Goal: Task Accomplishment & Management: Complete application form

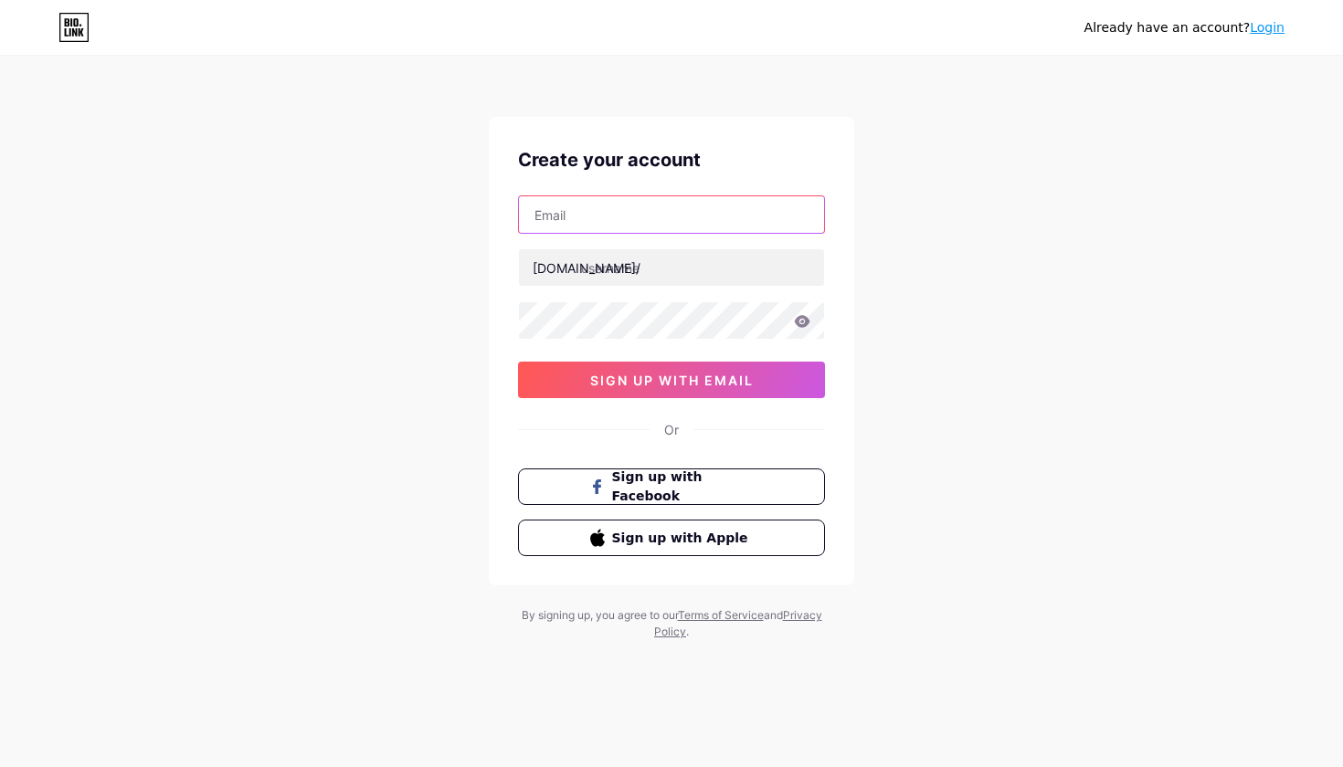
click at [586, 217] on input "text" at bounding box center [671, 214] width 305 height 37
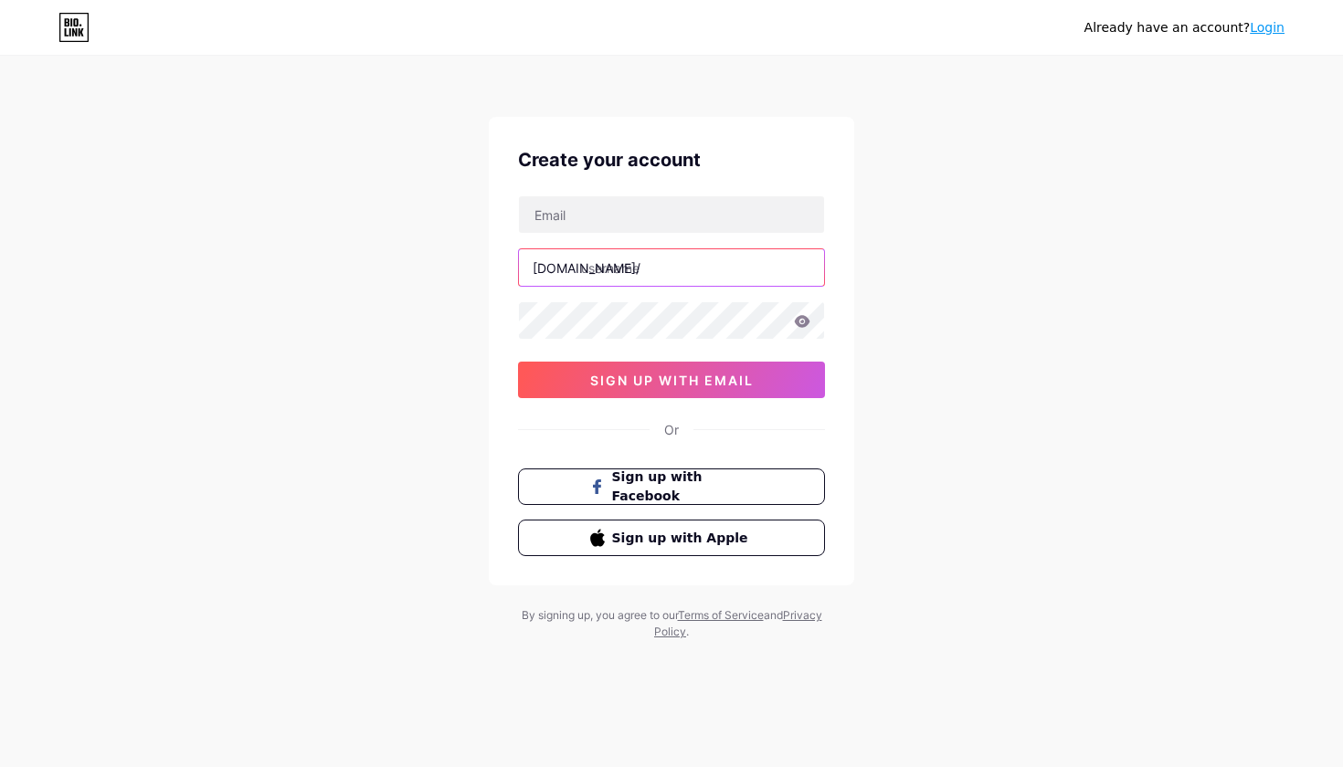
click at [612, 263] on input "text" at bounding box center [671, 267] width 305 height 37
type input "psigisele"
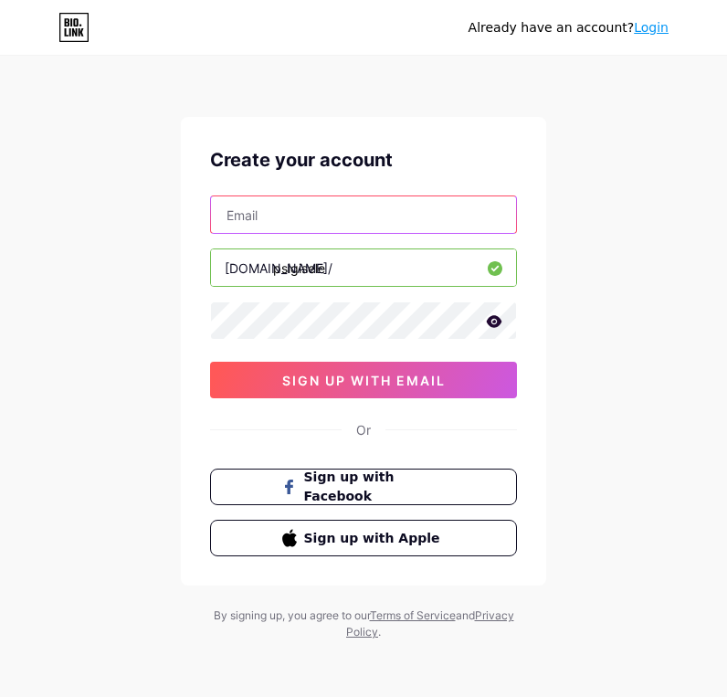
click at [355, 215] on input "text" at bounding box center [363, 214] width 305 height 37
paste input "[EMAIL_ADDRESS][DOMAIN_NAME]"
type input "[EMAIL_ADDRESS][DOMAIN_NAME]"
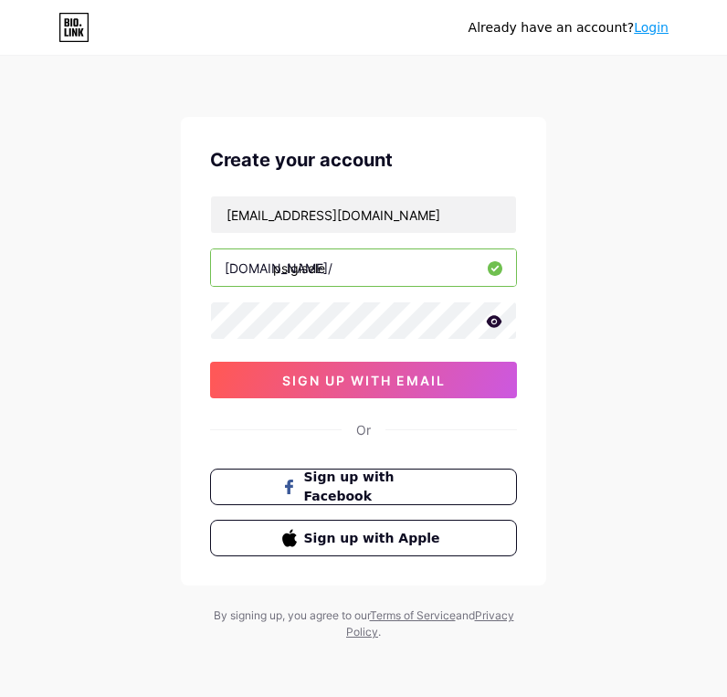
click at [491, 324] on icon at bounding box center [495, 321] width 16 height 12
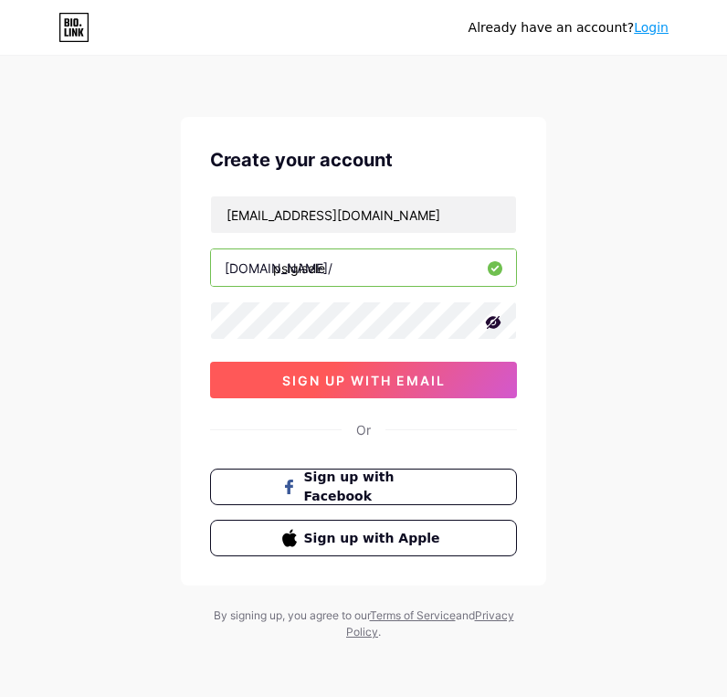
click at [416, 377] on span "sign up with email" at bounding box center [363, 381] width 163 height 16
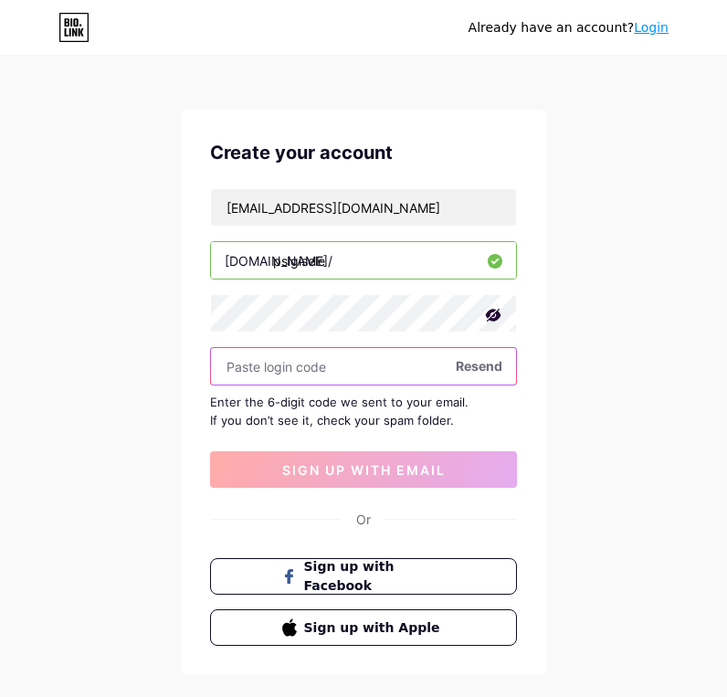
scroll to position [8, 0]
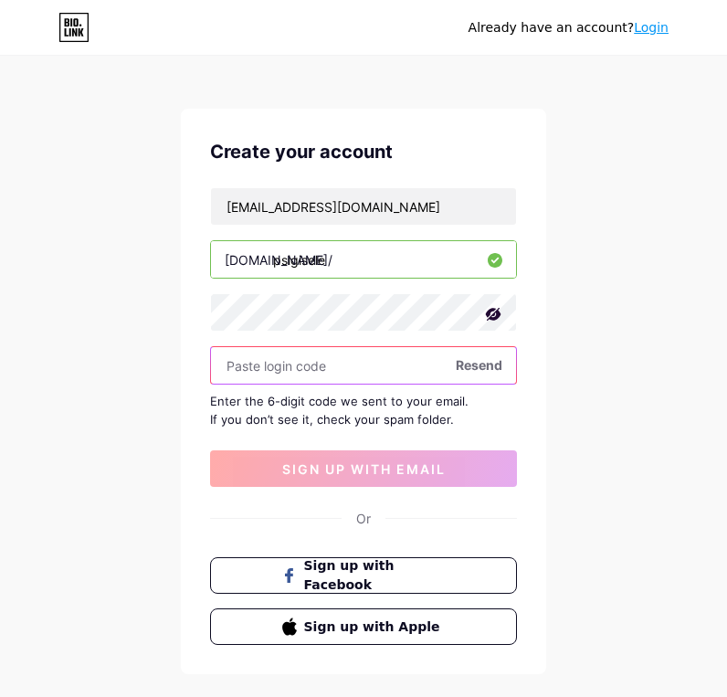
click at [291, 370] on input "text" at bounding box center [363, 365] width 305 height 37
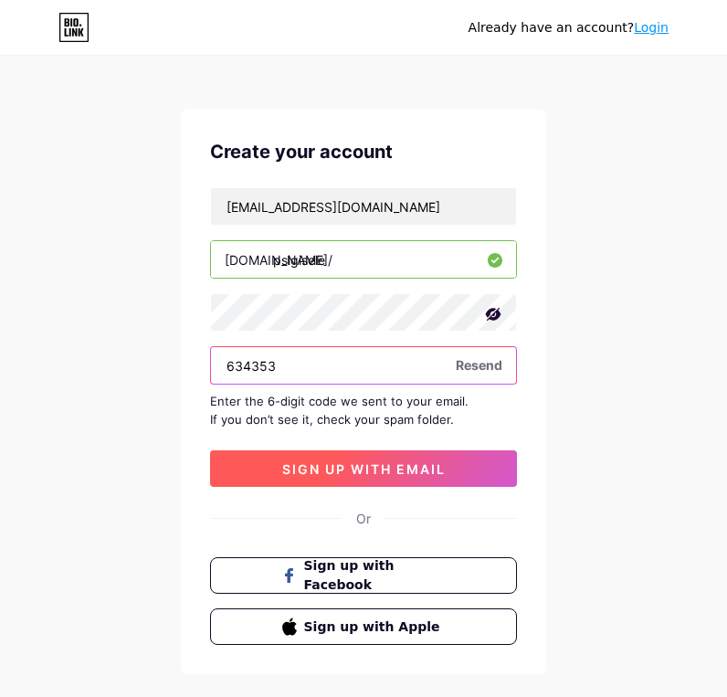
type input "634353"
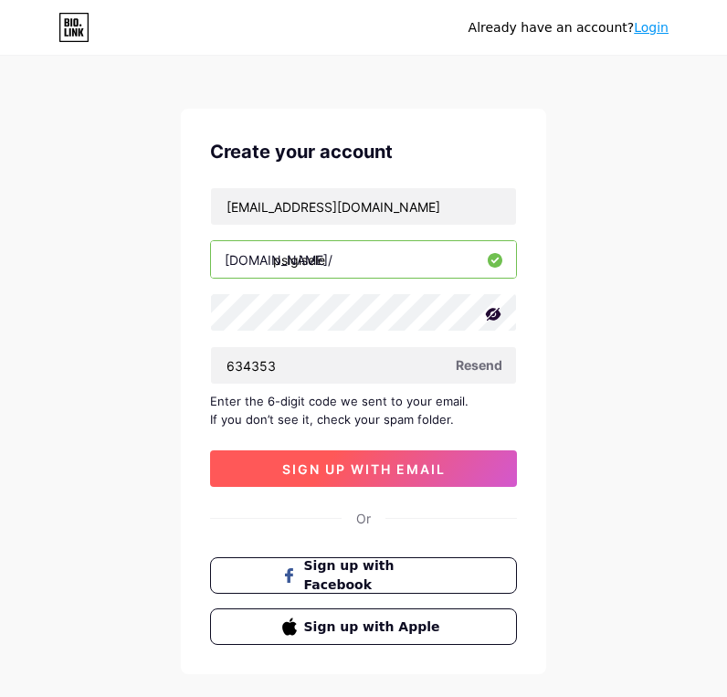
click at [422, 475] on span "sign up with email" at bounding box center [363, 469] width 163 height 16
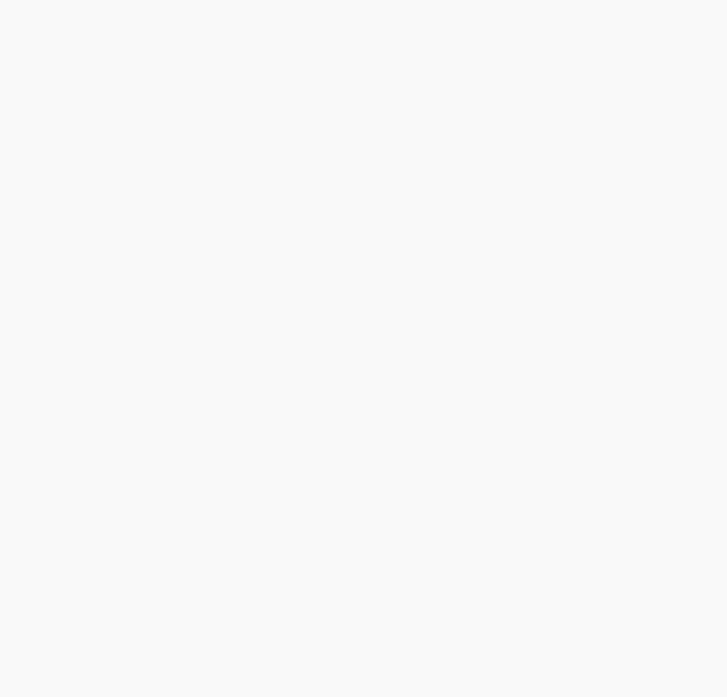
scroll to position [0, 0]
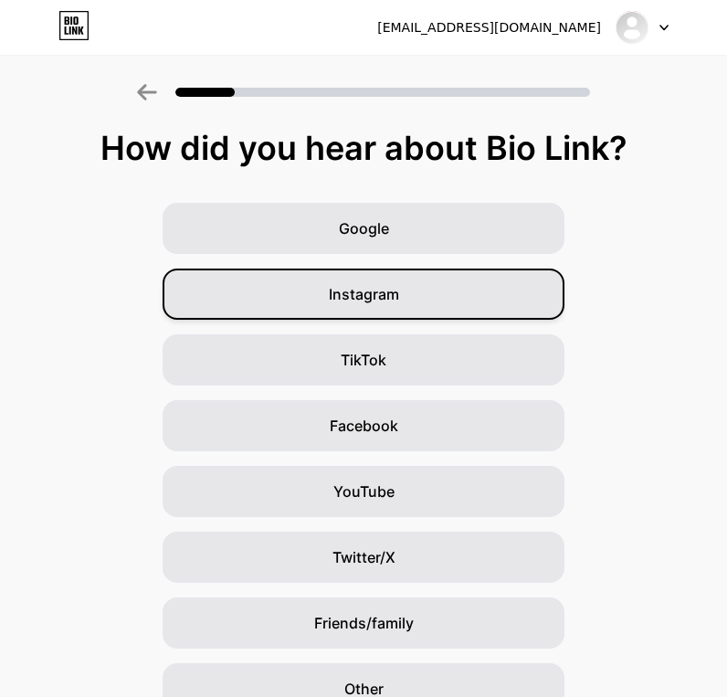
click at [371, 288] on span "Instagram" at bounding box center [364, 294] width 70 height 22
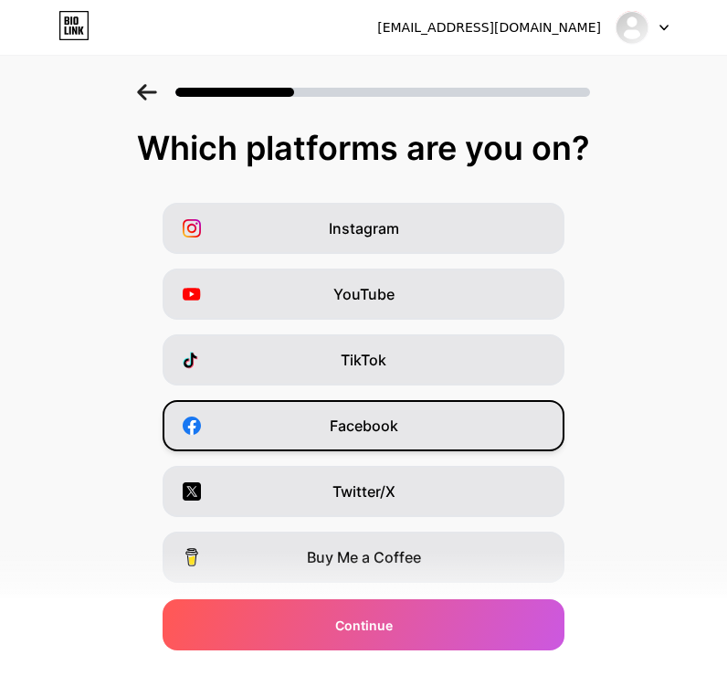
click at [363, 417] on span "Facebook" at bounding box center [364, 426] width 69 height 22
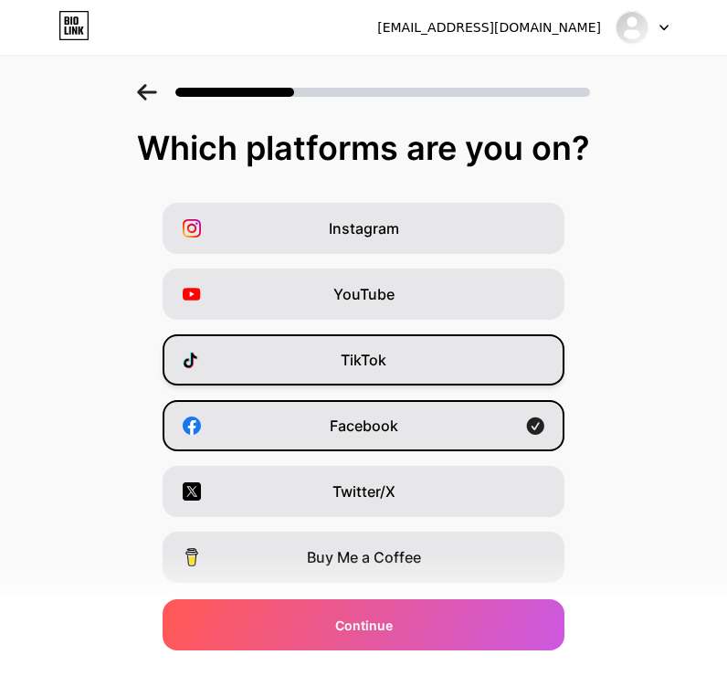
click at [366, 382] on div "TikTok" at bounding box center [364, 359] width 402 height 51
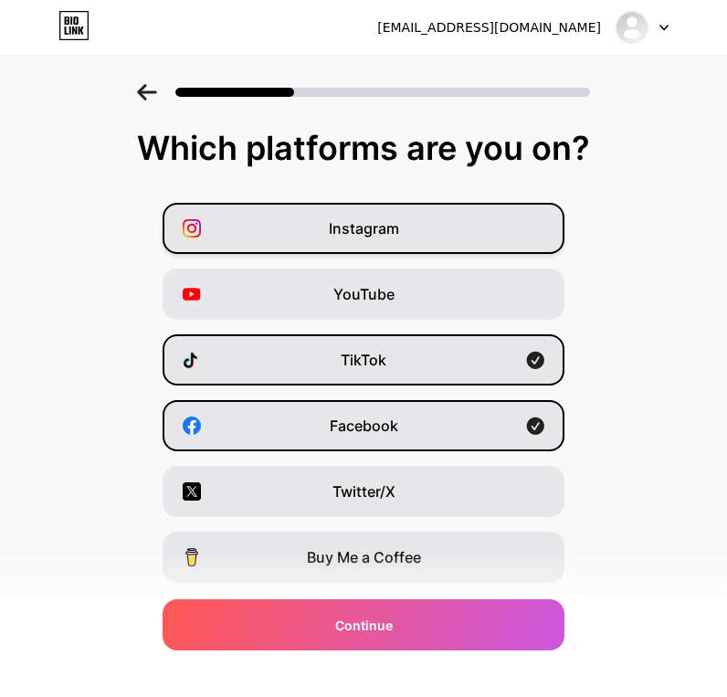
click at [383, 248] on div "Instagram" at bounding box center [364, 228] width 402 height 51
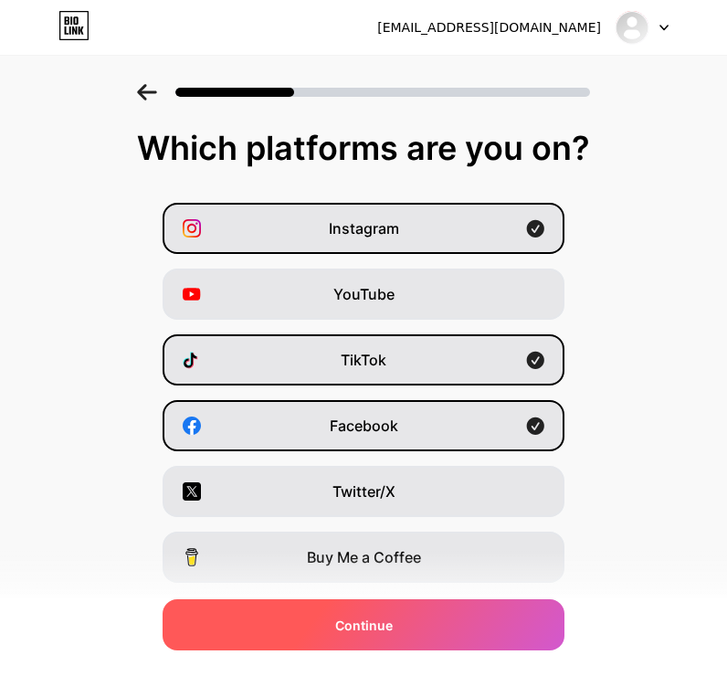
click at [420, 626] on div "Continue" at bounding box center [364, 624] width 402 height 51
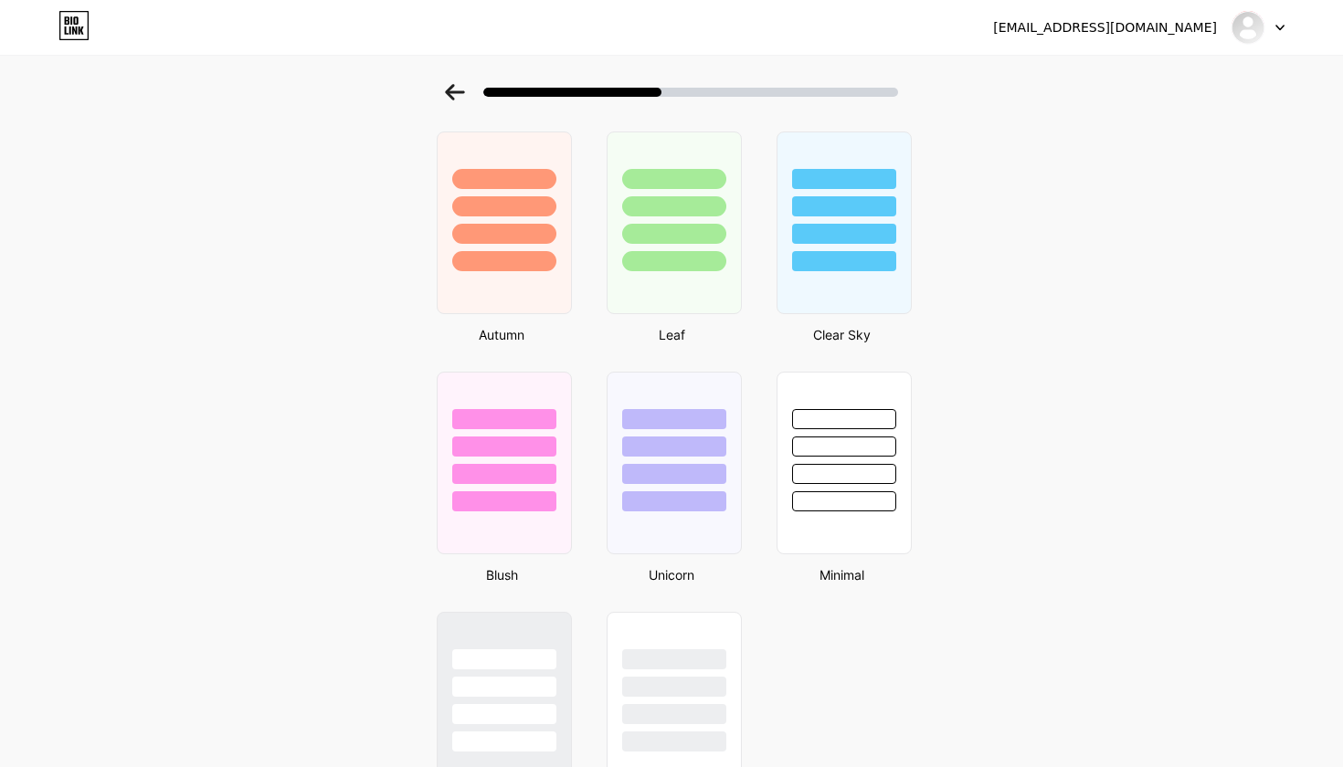
scroll to position [1281, 0]
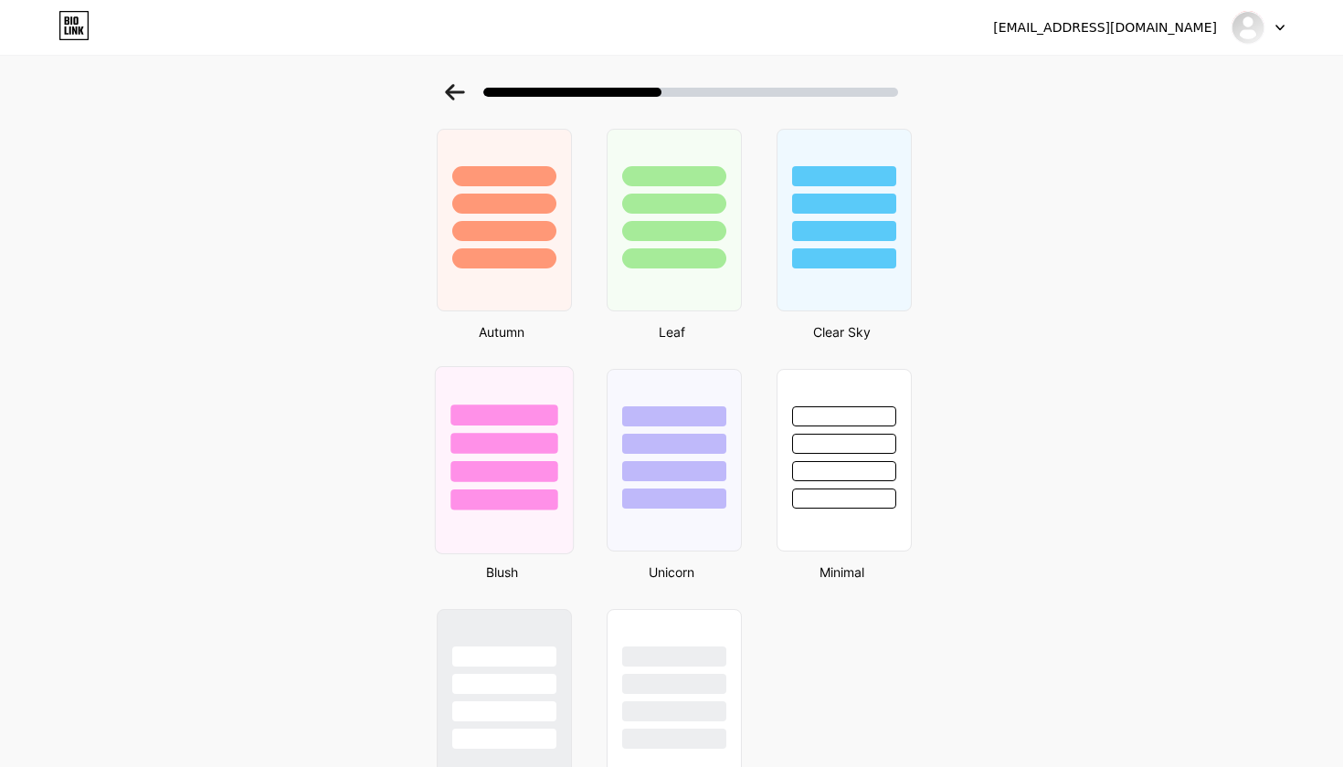
click at [483, 499] on div at bounding box center [503, 500] width 107 height 21
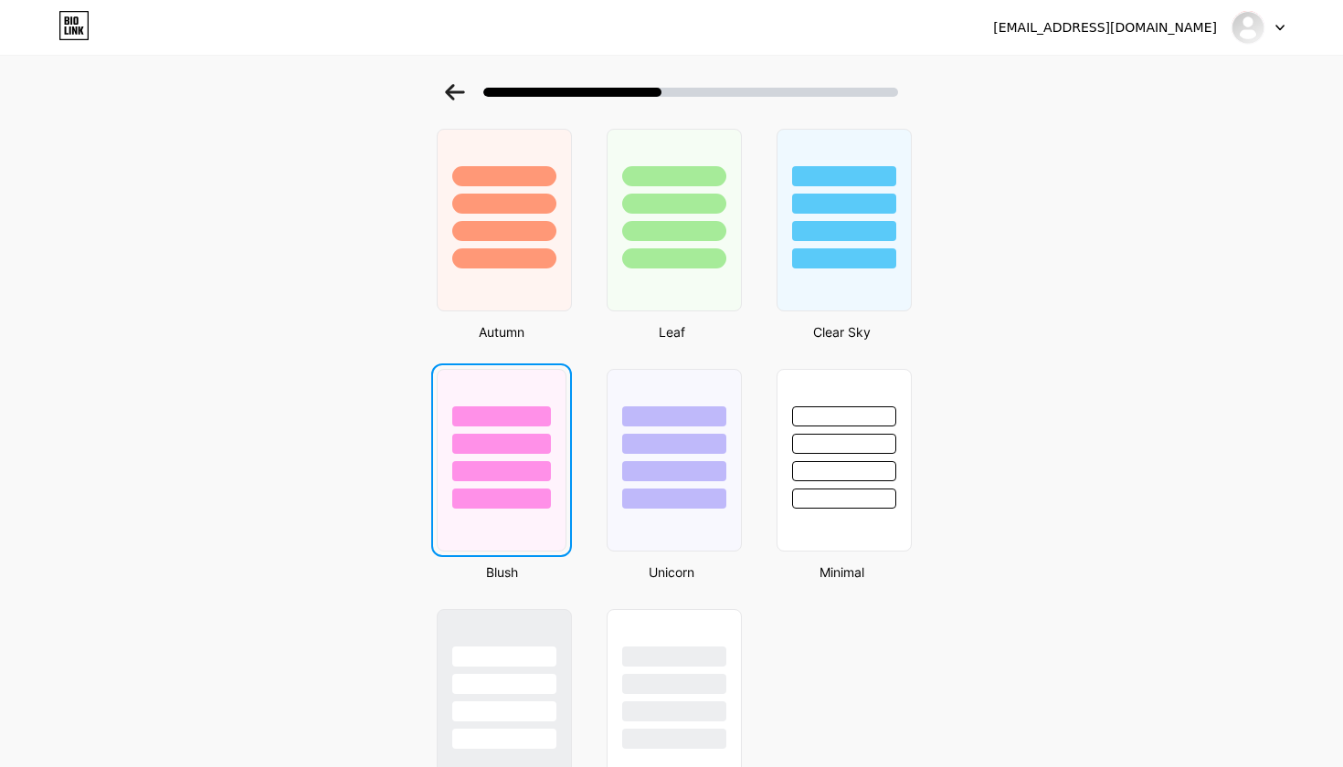
scroll to position [0, 0]
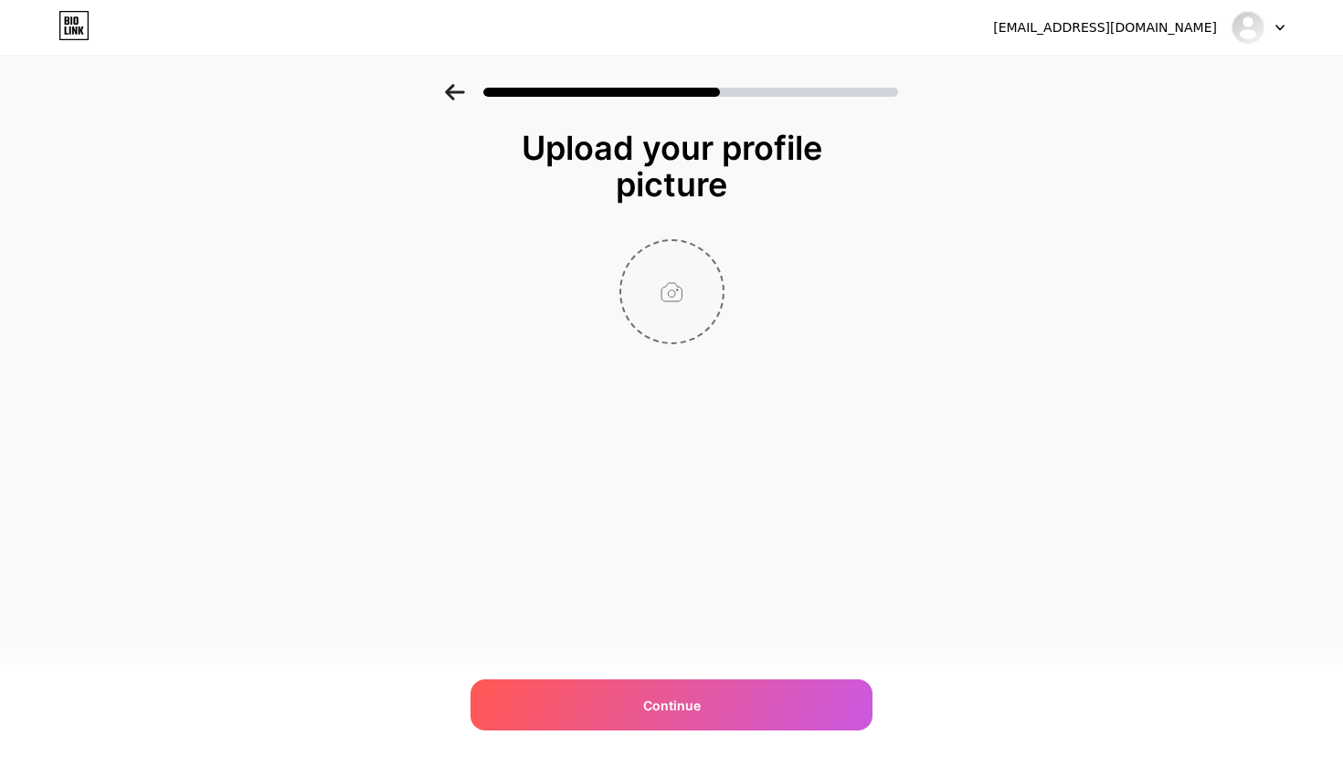
click at [659, 272] on input "file" at bounding box center [671, 291] width 101 height 101
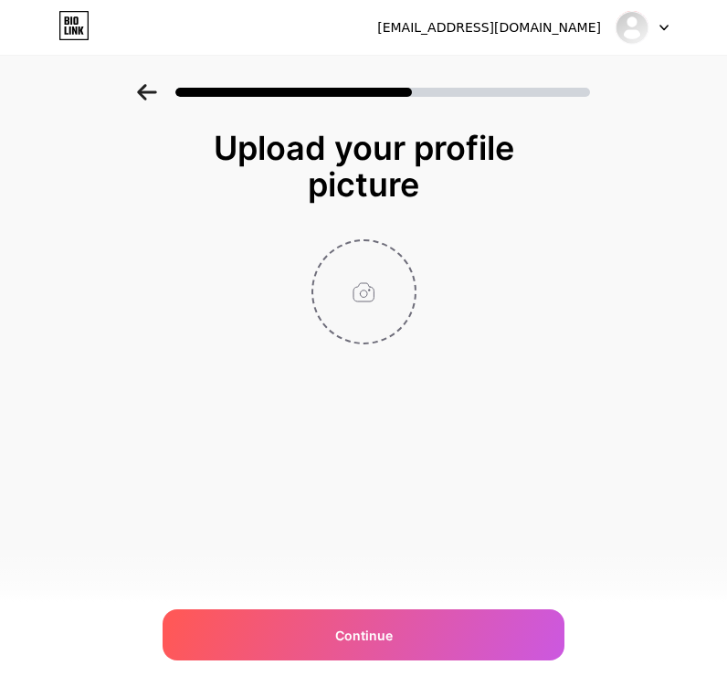
click at [343, 290] on input "file" at bounding box center [363, 291] width 101 height 101
type input "C:\fakepath\WhatsApp Image [DATE] 12.08.35.jpeg"
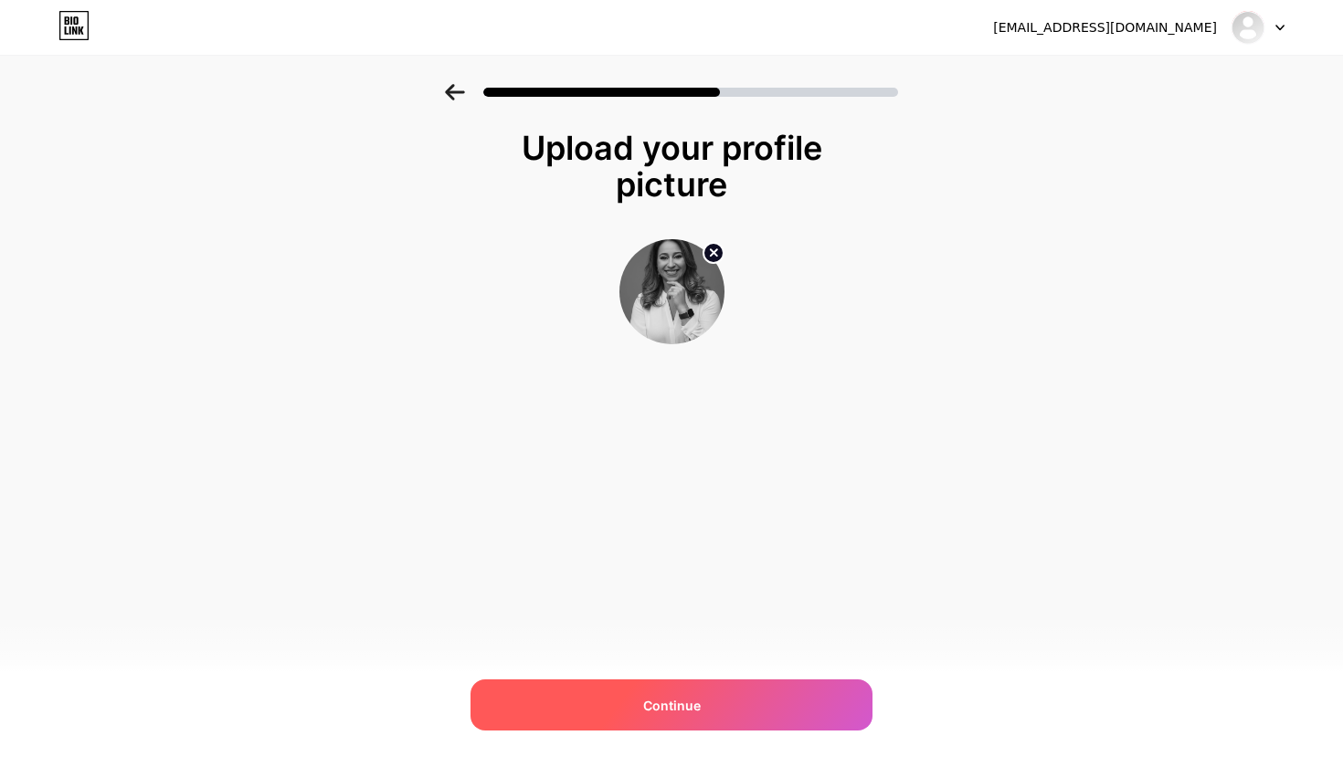
click at [622, 698] on div "Continue" at bounding box center [671, 705] width 402 height 51
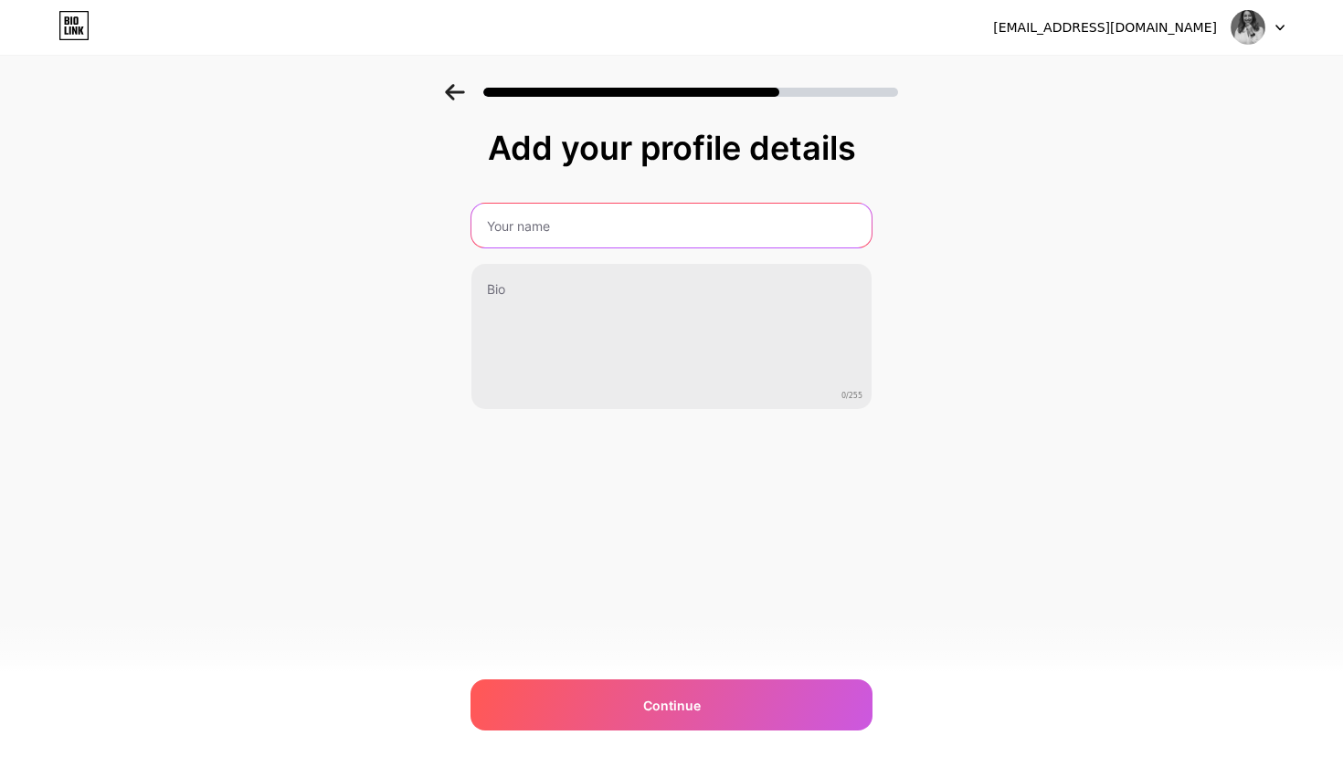
click at [621, 220] on input "text" at bounding box center [671, 226] width 400 height 44
type input "p"
type input "Psicóloga | [PERSON_NAME]"
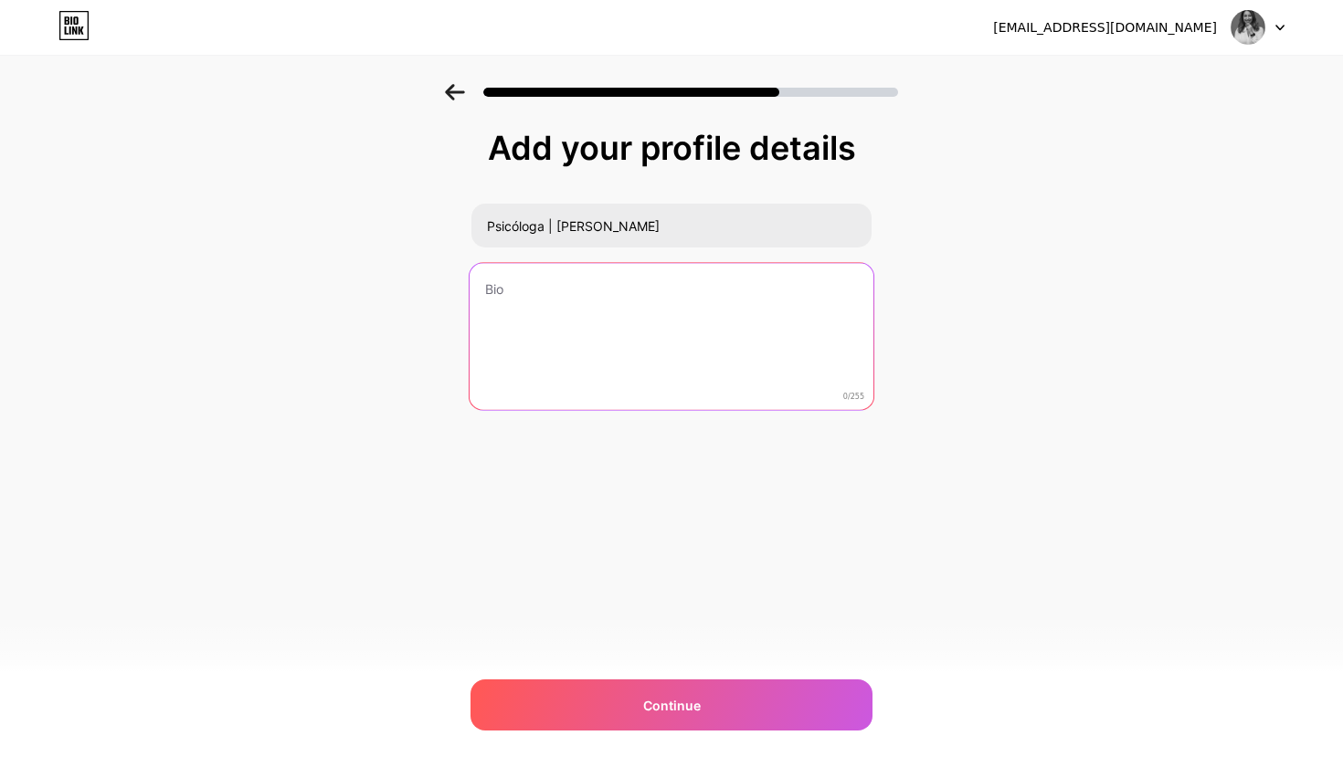
click at [577, 304] on textarea at bounding box center [671, 337] width 404 height 149
paste textarea "Psicóloga & neuropsicóloga explorando a mente, acolhendo histórias | Avaliação …"
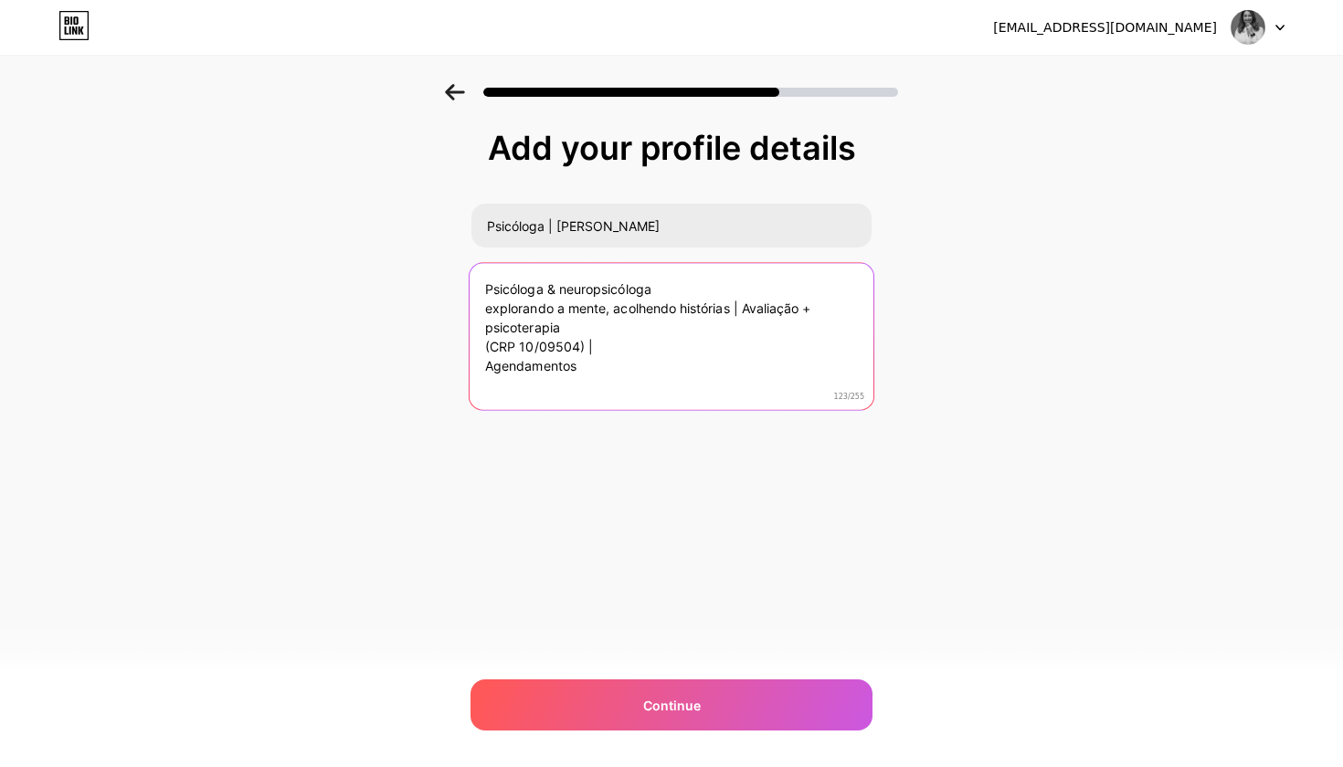
click at [485, 311] on textarea "Psicóloga & neuropsicóloga explorando a mente, acolhendo histórias | Avaliação …" at bounding box center [671, 337] width 404 height 149
drag, startPoint x: 490, startPoint y: 364, endPoint x: 617, endPoint y: 375, distance: 128.3
click at [617, 375] on textarea "Psicóloga & neuropsicóloga Explorando a mente, acolhendo histórias | Avaliação …" at bounding box center [671, 337] width 404 height 149
drag, startPoint x: 613, startPoint y: 360, endPoint x: 466, endPoint y: 283, distance: 165.9
click at [466, 283] on div "Add your profile details Psicóloga | [PERSON_NAME] & neuropsicóloga Explorando …" at bounding box center [671, 292] width 1343 height 417
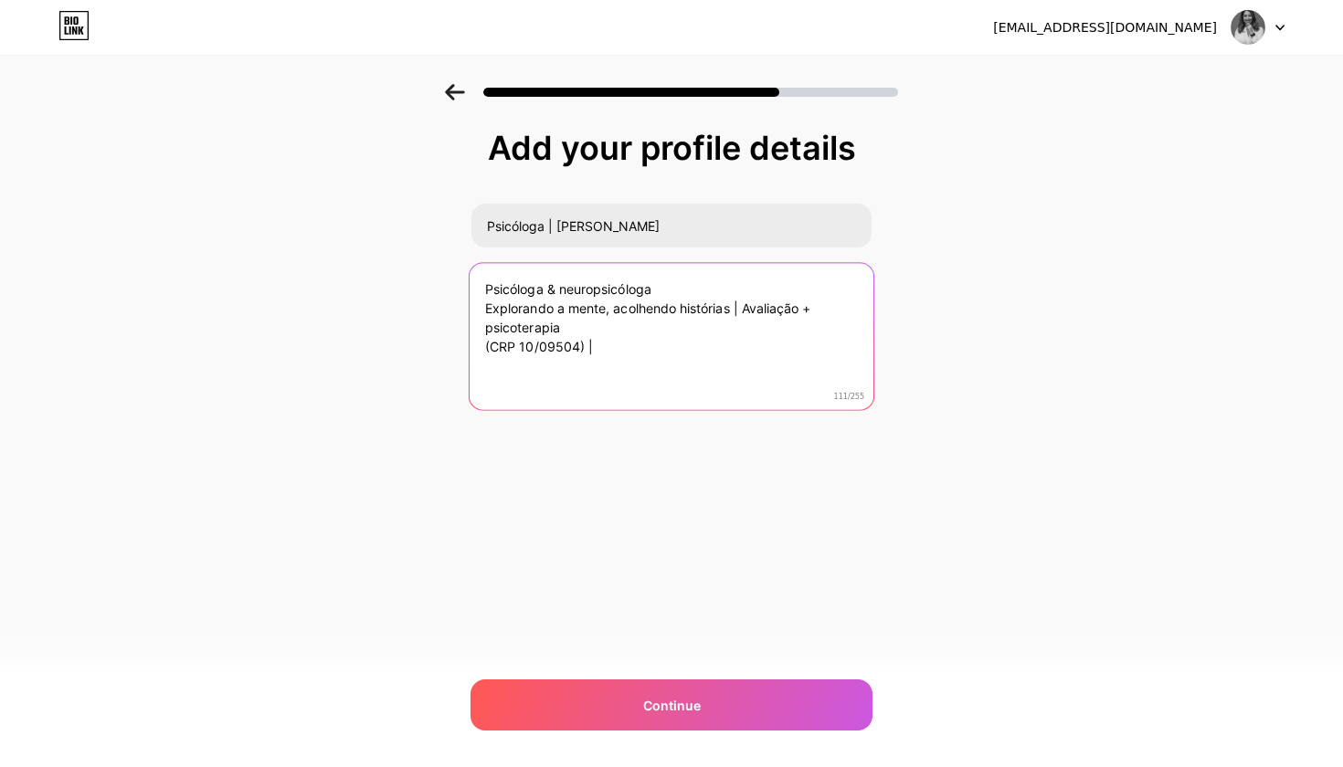
paste textarea "Neuropsicóloga 🧠 Acolhendo histórias, compreendendo a mente Avaliação psicológi…"
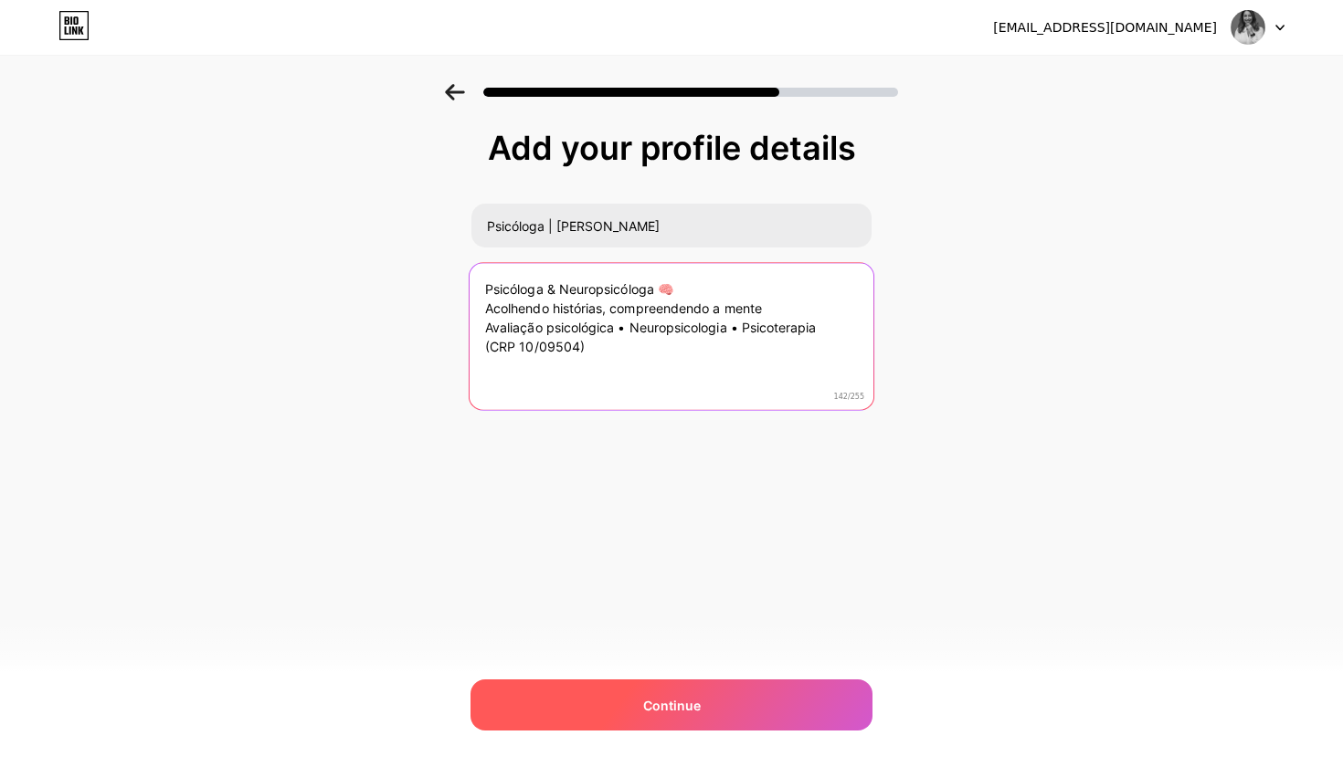
type textarea "Psicóloga & Neuropsicóloga 🧠 Acolhendo histórias, compreendendo a mente Avaliaç…"
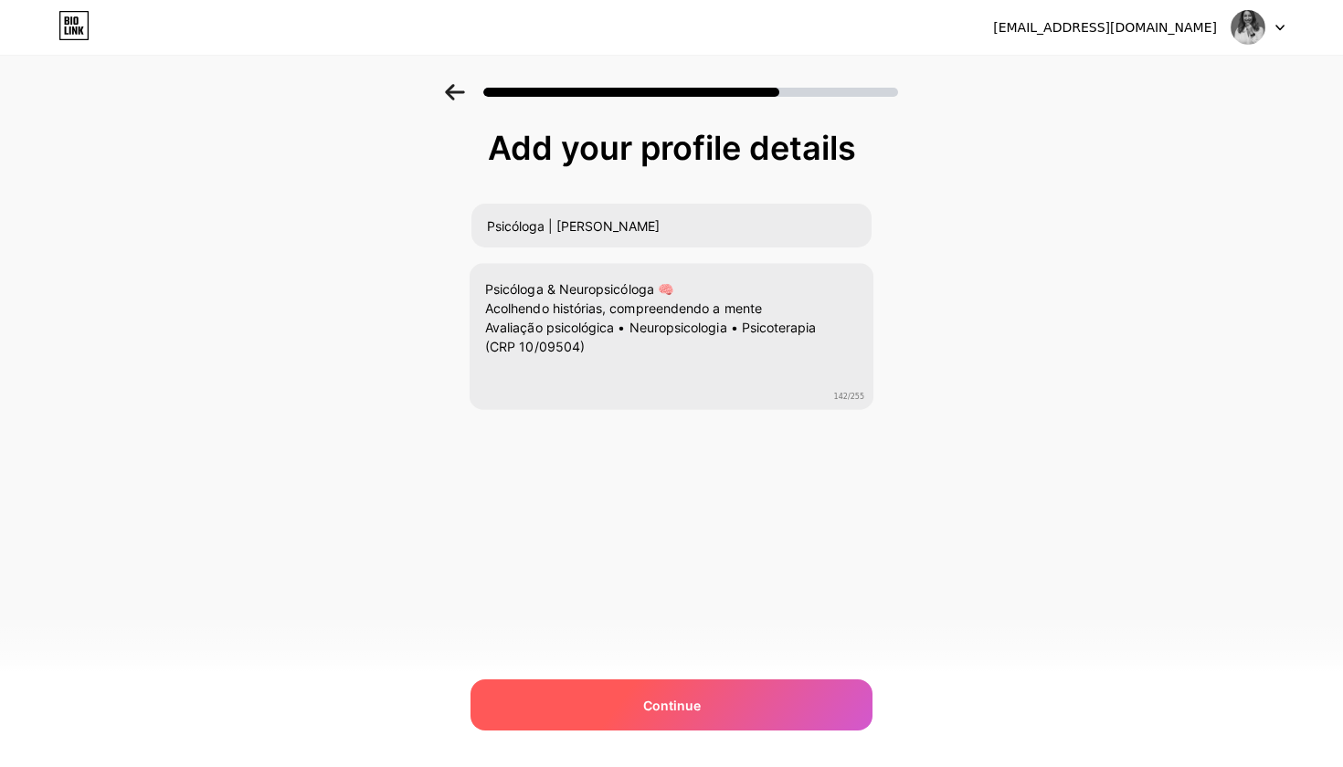
click at [611, 695] on div "Continue" at bounding box center [671, 705] width 402 height 51
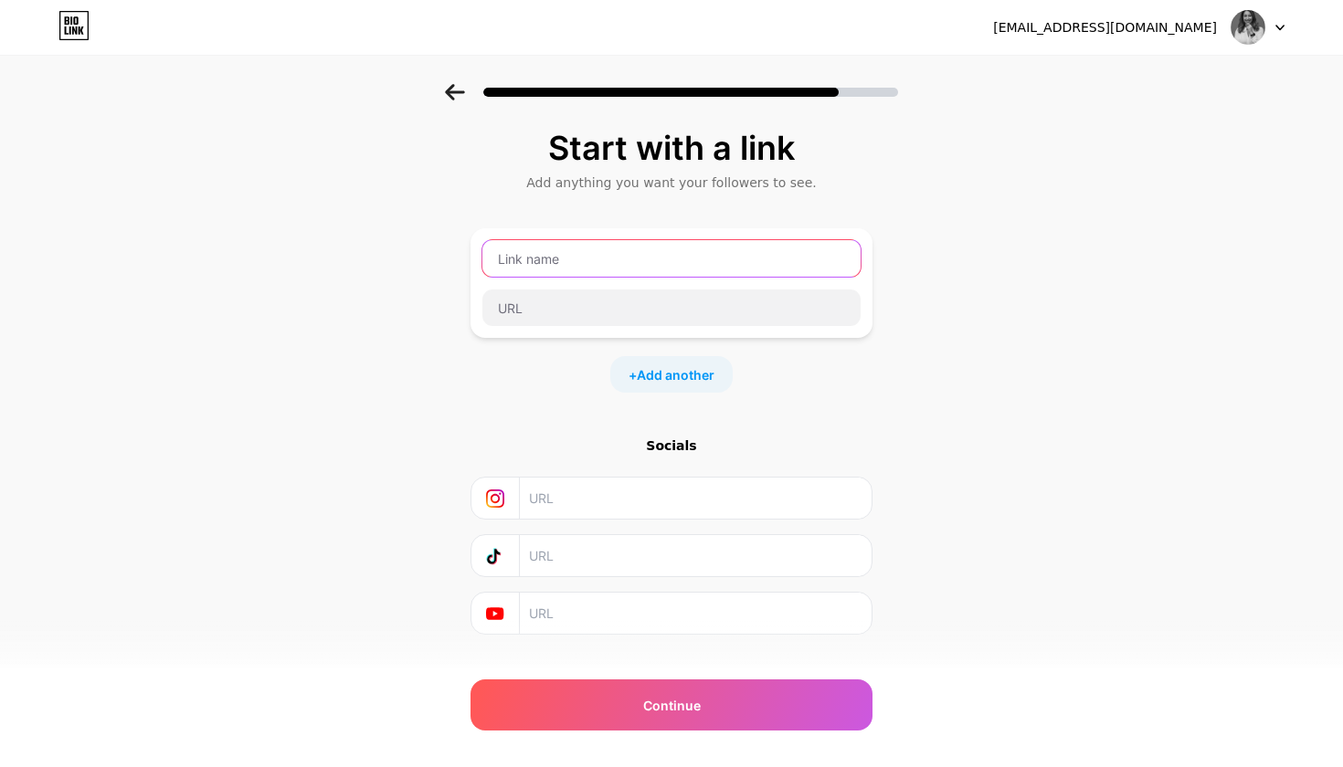
click at [553, 252] on input "text" at bounding box center [671, 258] width 378 height 37
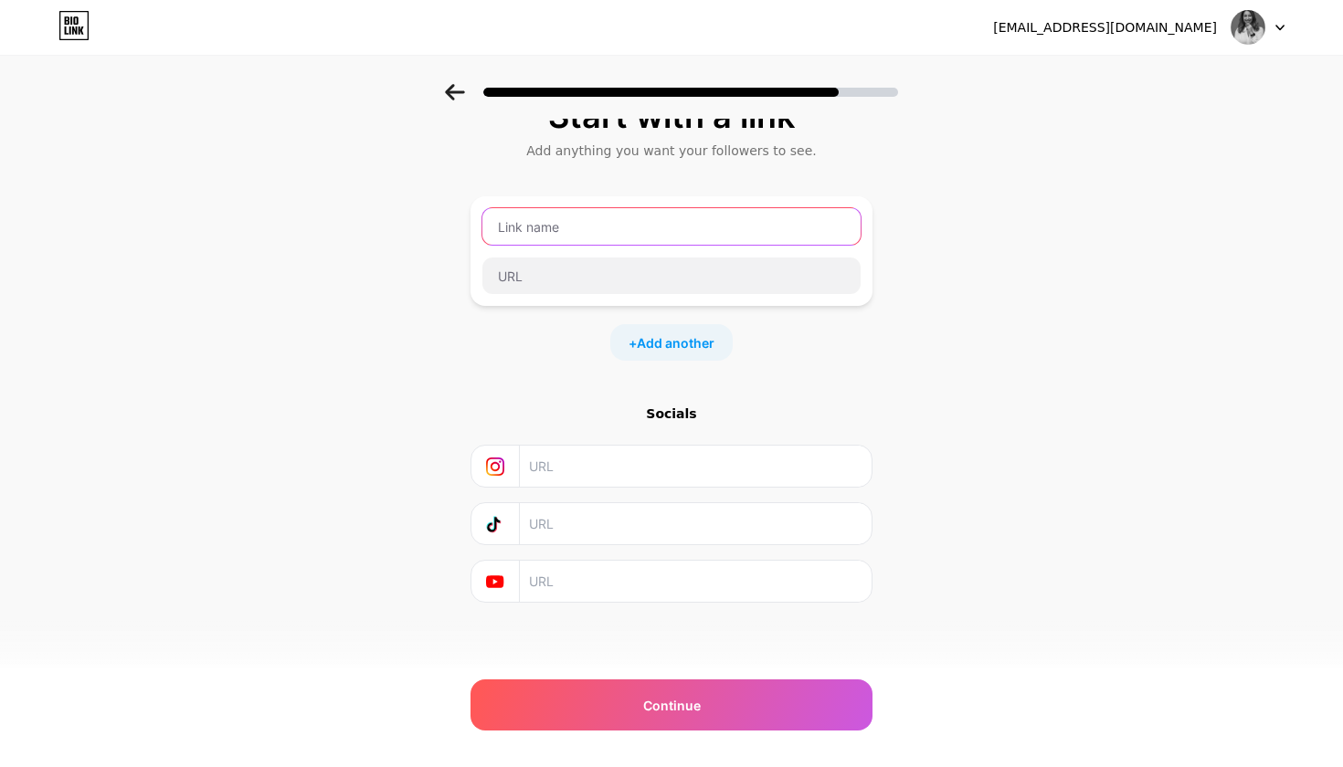
scroll to position [32, 0]
click at [567, 469] on input "text" at bounding box center [695, 466] width 332 height 41
paste input "[URL][DOMAIN_NAME]"
type input "[URL][DOMAIN_NAME]"
click at [548, 532] on input "text" at bounding box center [695, 523] width 332 height 41
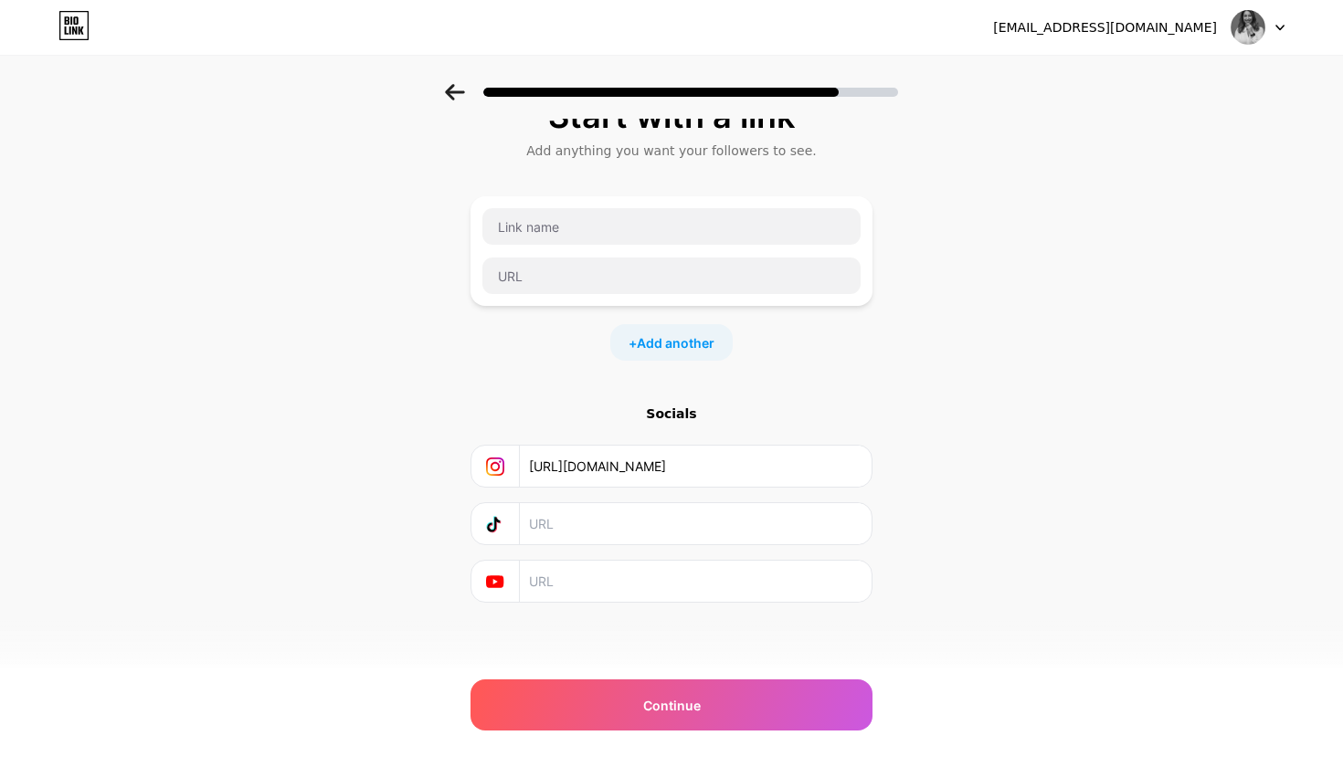
scroll to position [32, 2]
click at [645, 343] on span "Add another" at bounding box center [676, 342] width 78 height 19
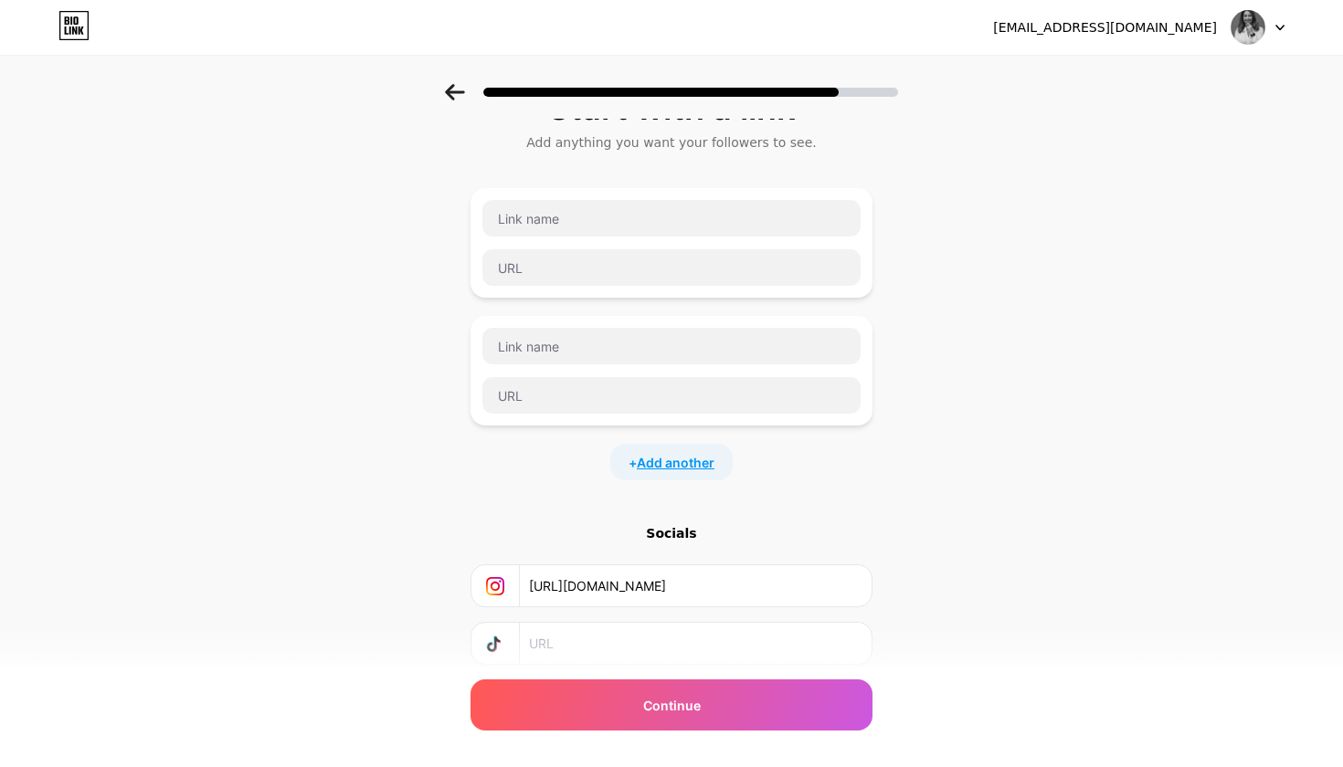
scroll to position [39, 0]
click at [587, 216] on input "text" at bounding box center [671, 219] width 378 height 37
drag, startPoint x: 569, startPoint y: 224, endPoint x: 409, endPoint y: 218, distance: 159.9
click at [409, 218] on div "Start with a link Add anything you want your followers to see. Facebook + Add a…" at bounding box center [671, 430] width 1343 height 770
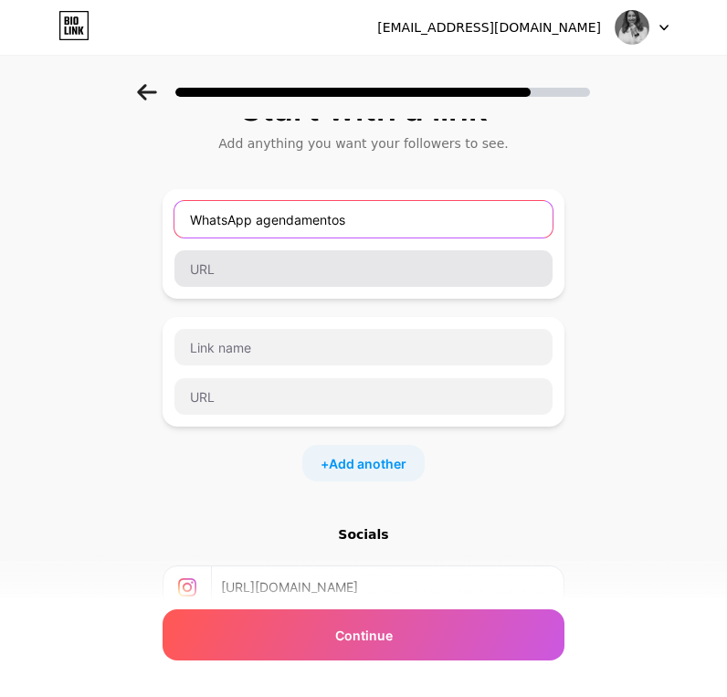
type input "WhatsApp agendamentos"
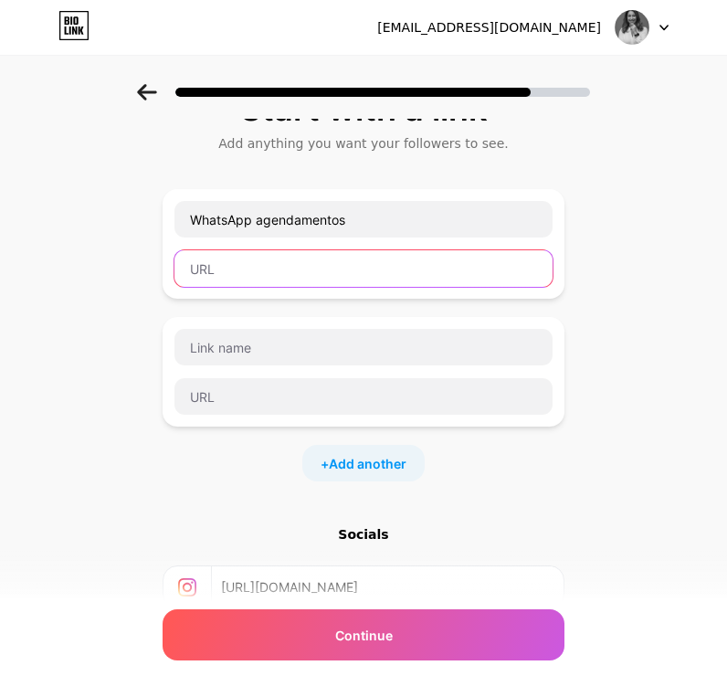
click at [265, 266] on input "text" at bounding box center [363, 268] width 378 height 37
paste input "[URL][DOMAIN_NAME]"
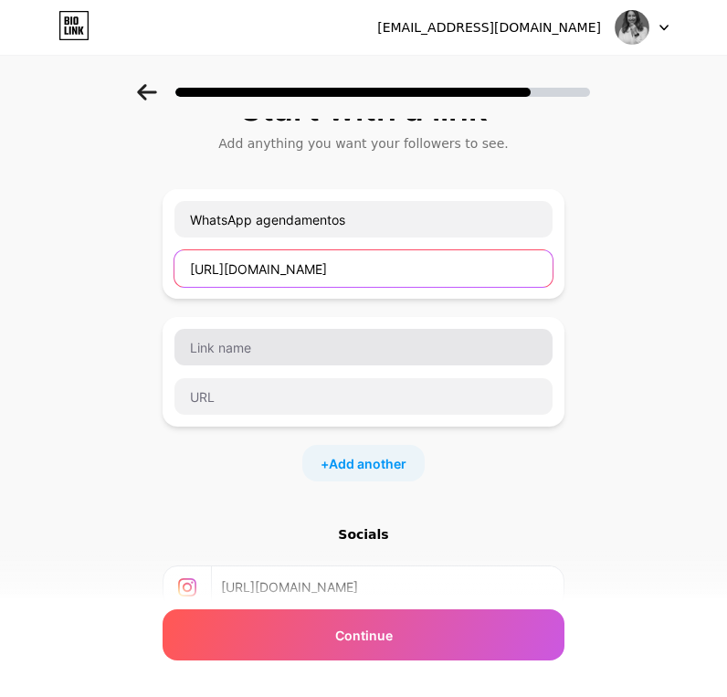
type input "[URL][DOMAIN_NAME]"
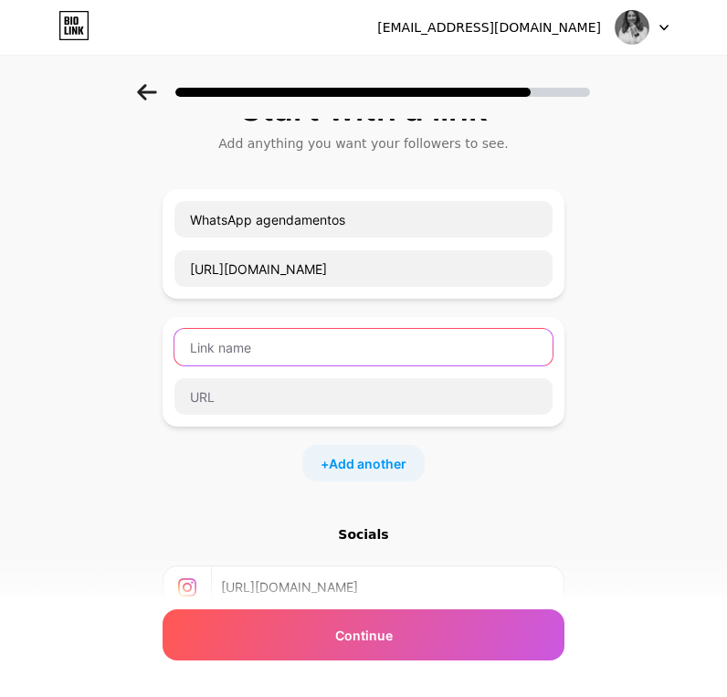
click at [262, 339] on input "text" at bounding box center [363, 347] width 378 height 37
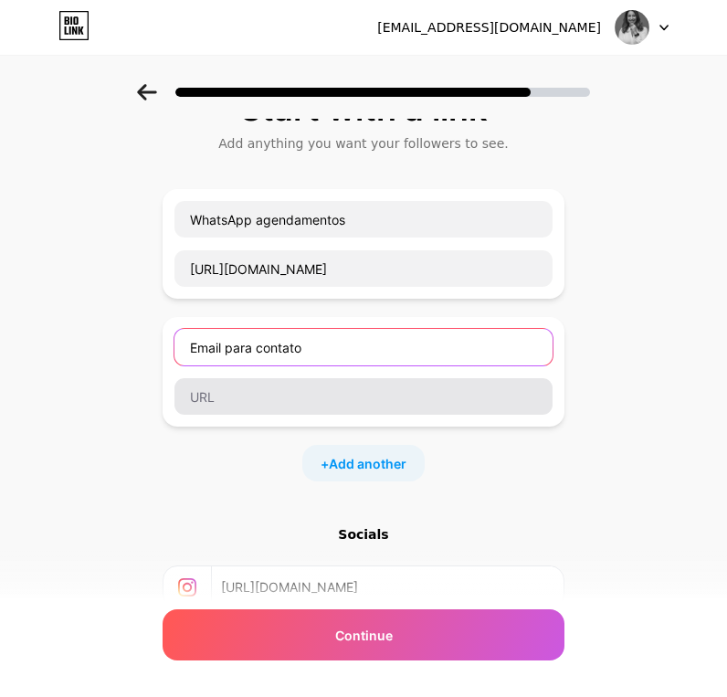
type input "Email para contato"
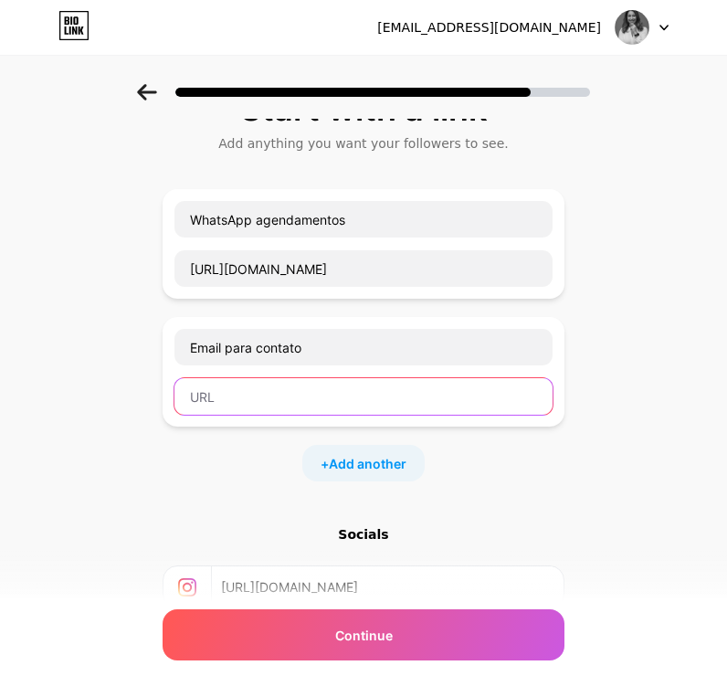
click at [292, 403] on input "text" at bounding box center [363, 396] width 378 height 37
paste input "[EMAIL_ADDRESS][DOMAIN_NAME]"
type input "[EMAIL_ADDRESS][DOMAIN_NAME]"
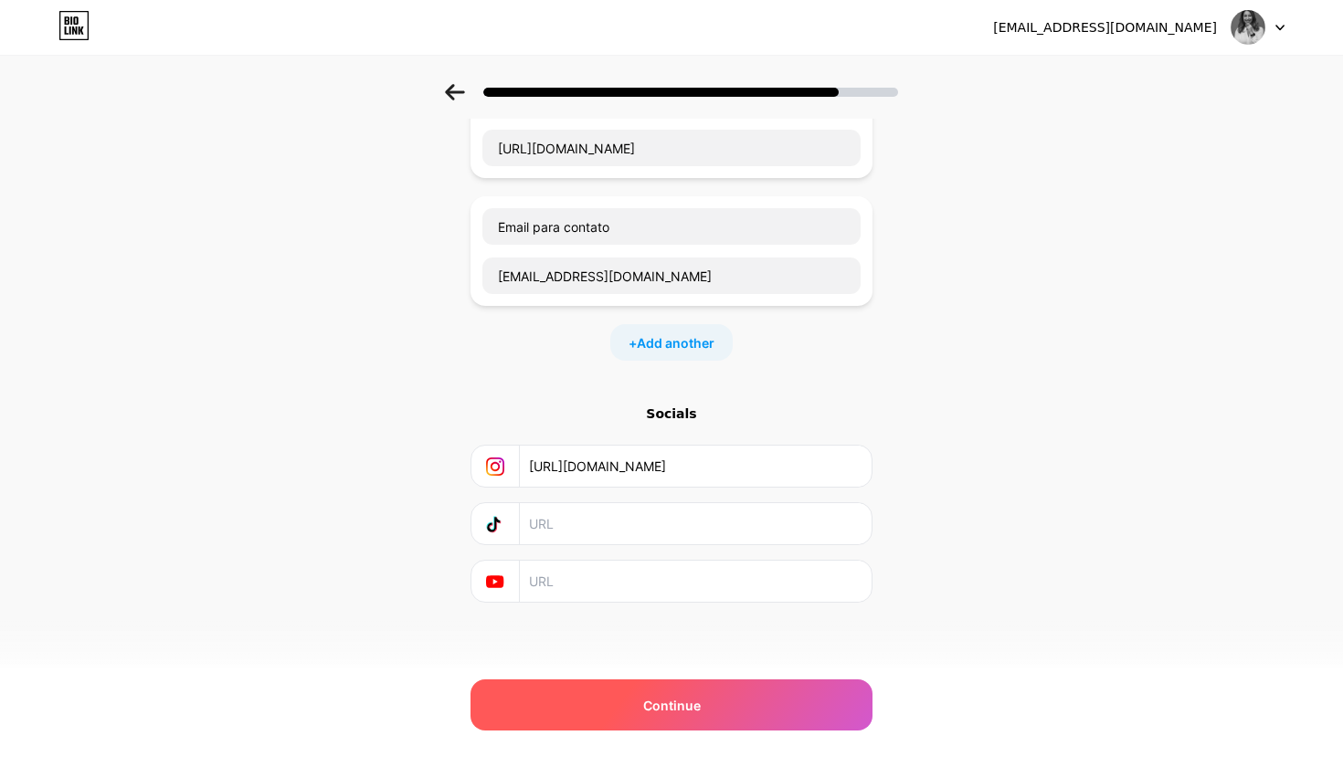
click at [759, 695] on div "Continue" at bounding box center [671, 705] width 402 height 51
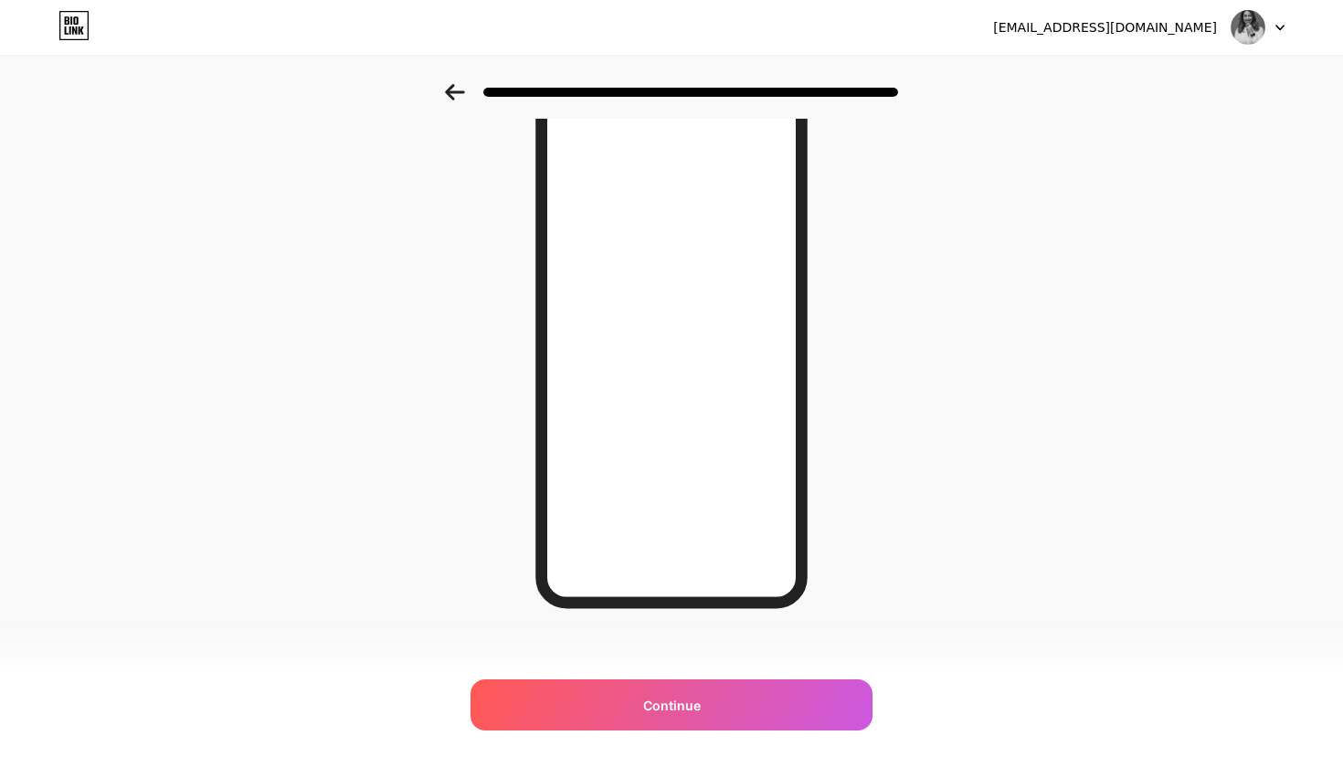
scroll to position [2, 0]
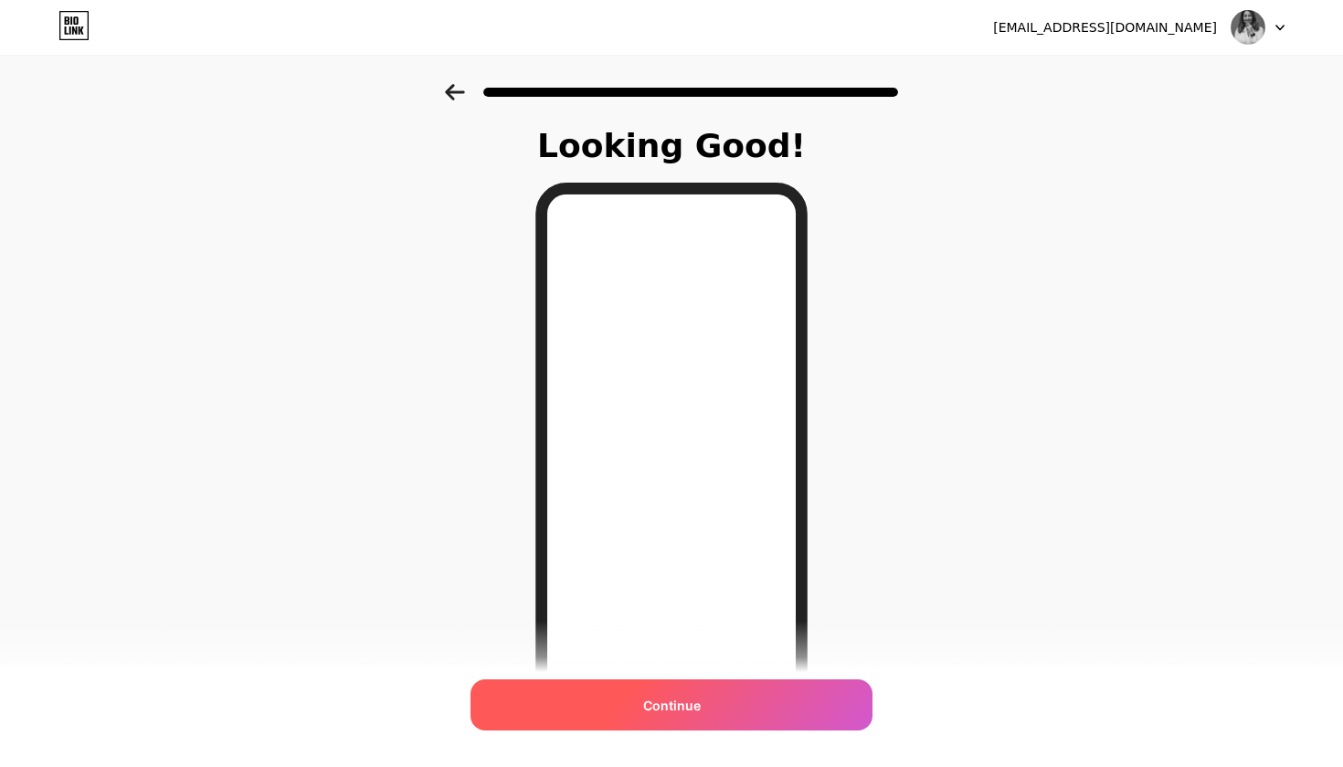
click at [712, 712] on div "Continue" at bounding box center [671, 705] width 402 height 51
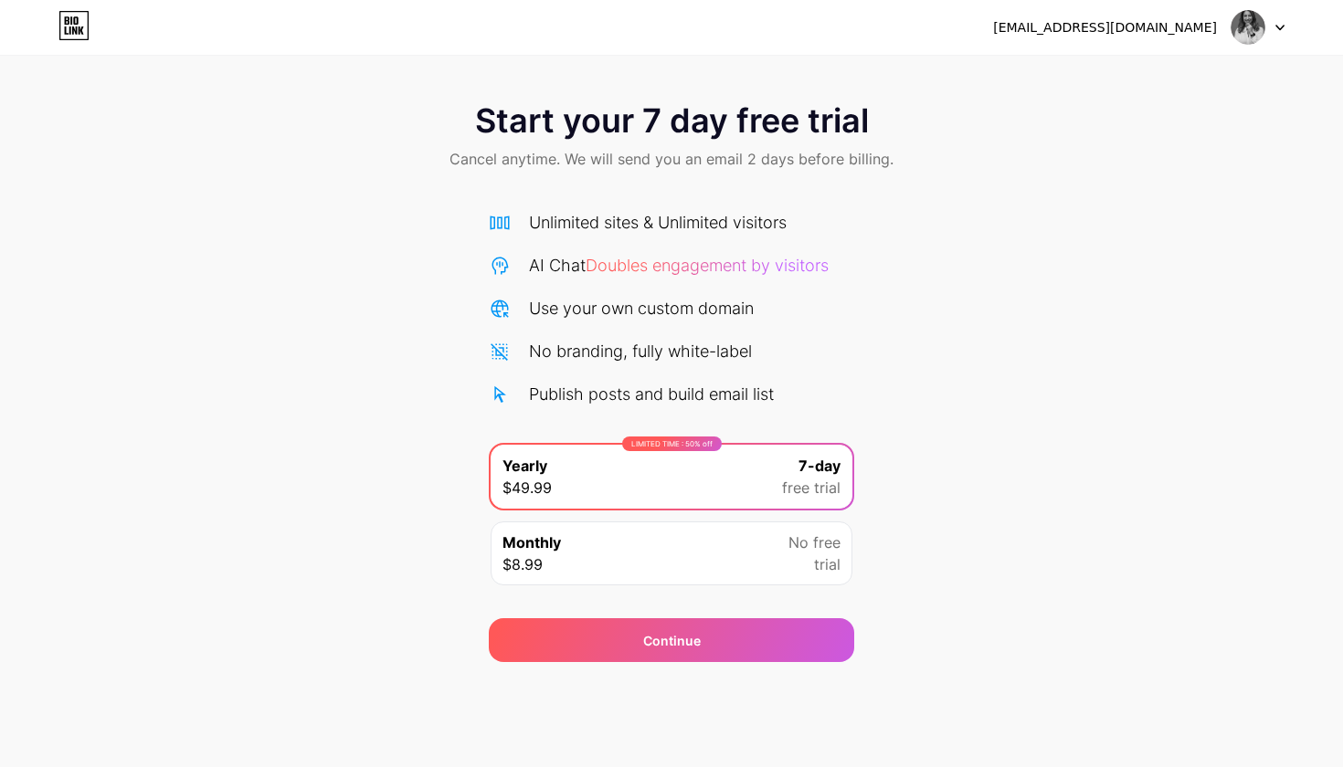
click at [799, 543] on span "No free" at bounding box center [814, 543] width 52 height 22
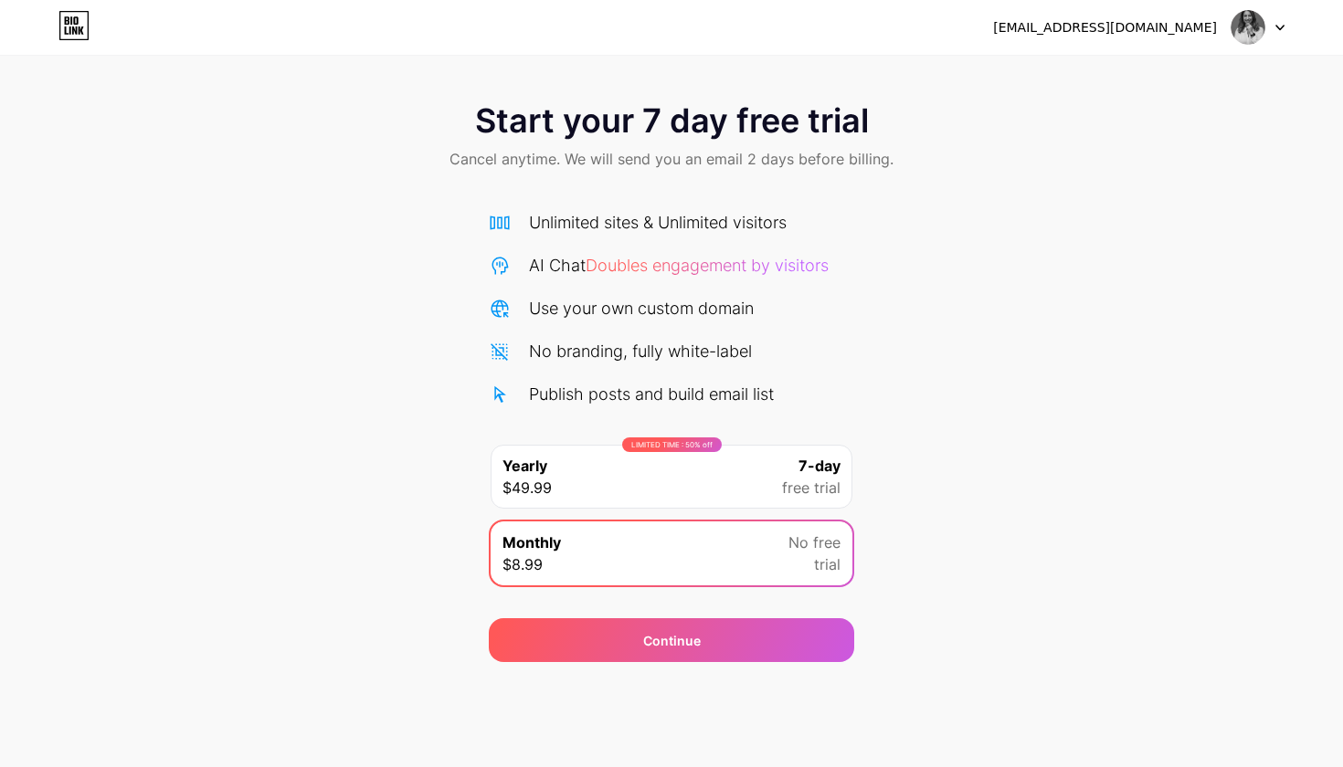
click at [1244, 33] on img at bounding box center [1247, 27] width 35 height 35
click at [1124, 78] on li "Logout" at bounding box center [1170, 74] width 227 height 49
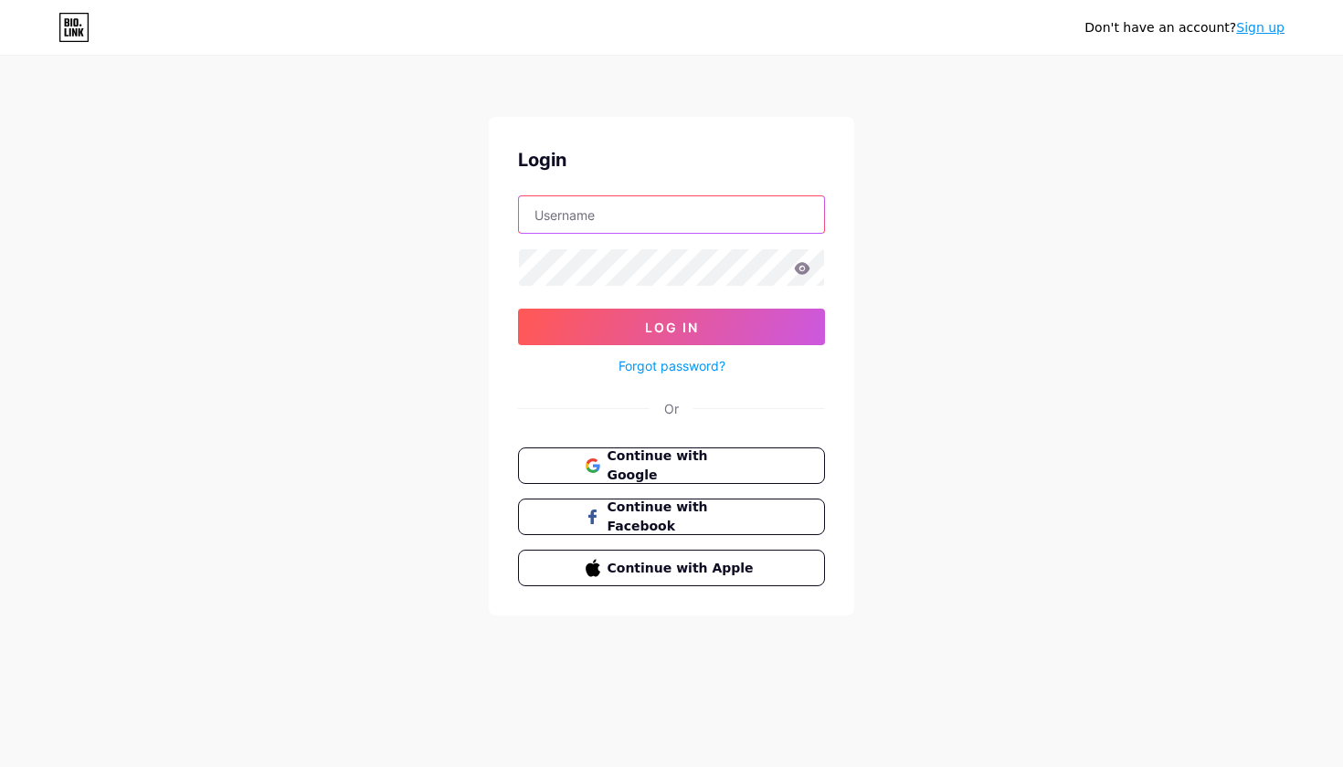
type input "psigisele"
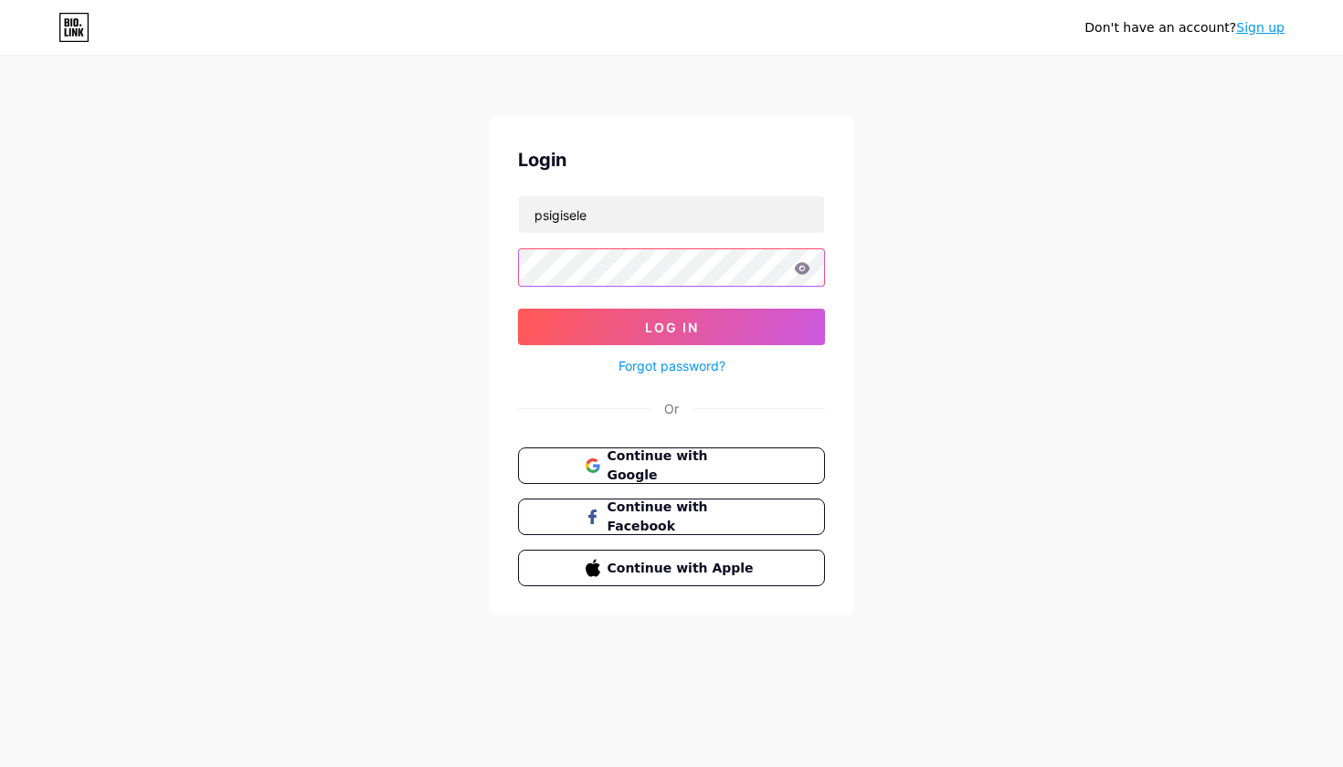
click at [671, 327] on button "Log In" at bounding box center [671, 327] width 307 height 37
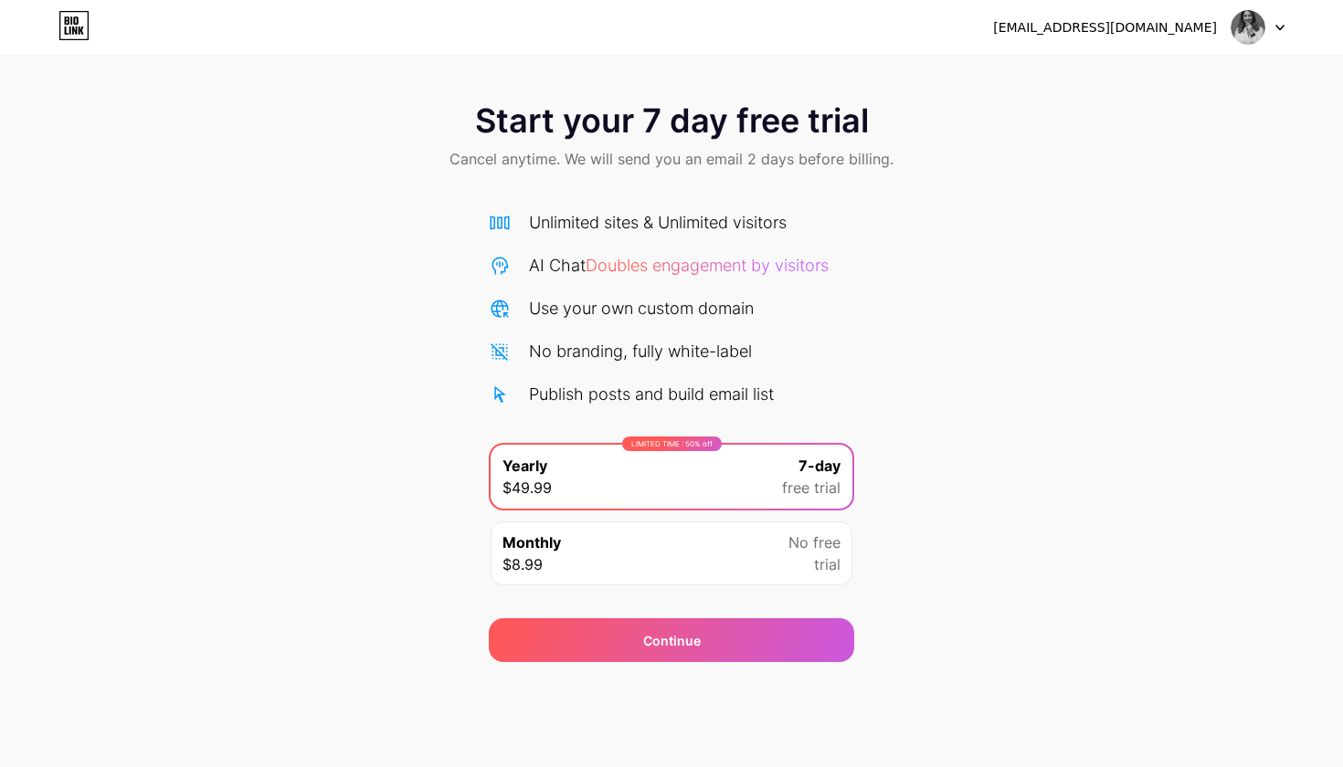
click at [1256, 26] on img at bounding box center [1247, 27] width 35 height 35
click at [1152, 86] on li "Logout" at bounding box center [1170, 74] width 227 height 49
